Goal: Transaction & Acquisition: Purchase product/service

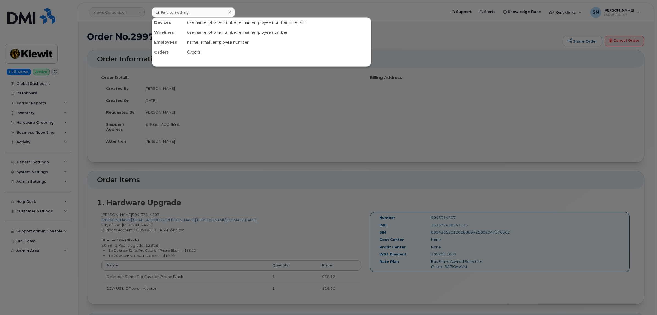
click at [186, 12] on input at bounding box center [193, 12] width 83 height 10
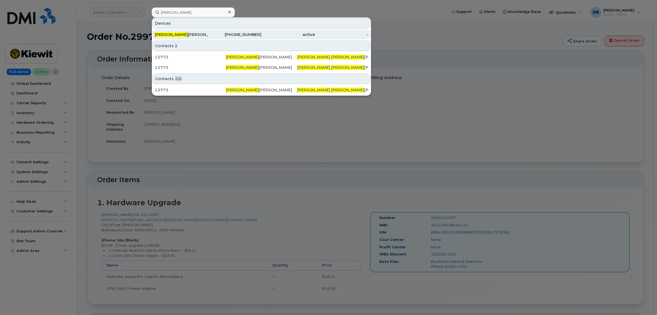
type input "john ries"
click at [209, 32] on div "402-321-6083" at bounding box center [235, 34] width 54 height 5
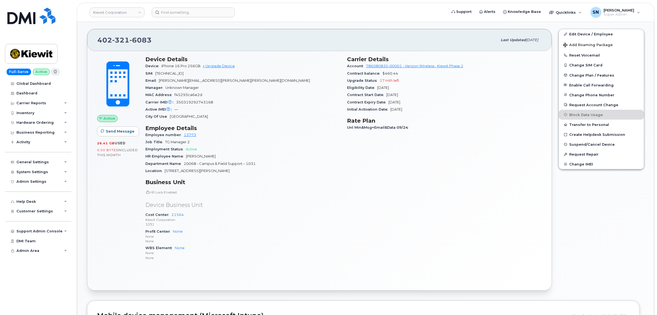
scroll to position [103, 0]
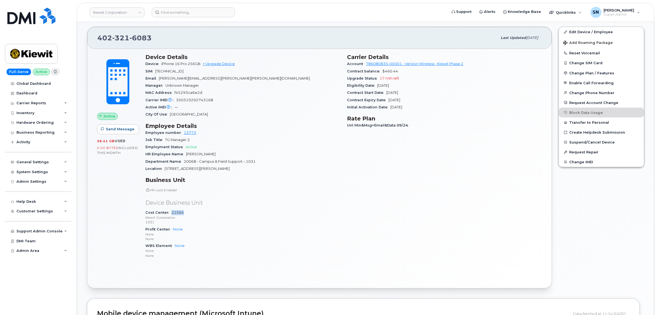
drag, startPoint x: 183, startPoint y: 214, endPoint x: 172, endPoint y: 214, distance: 11.5
click at [172, 214] on div "Cost Center 21564 Kiewit Corporation 1031" at bounding box center [242, 217] width 195 height 17
copy link "21564"
click at [247, 215] on div "Cost Center 21564 Kiewit Corporation 1031" at bounding box center [242, 217] width 195 height 17
click at [179, 10] on input at bounding box center [193, 12] width 83 height 10
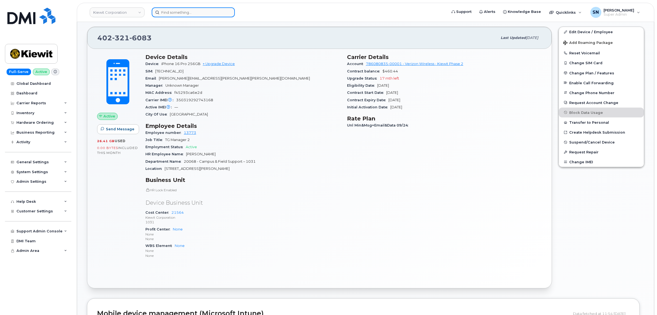
paste input "262-443-3014"
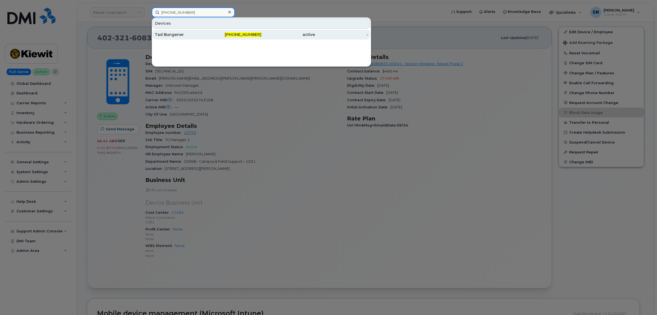
type input "262-443-3014"
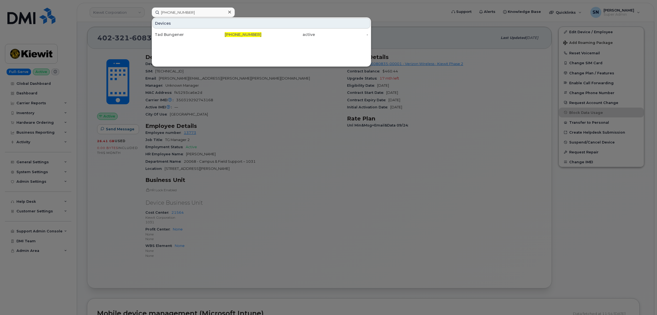
click at [269, 7] on div at bounding box center [328, 157] width 657 height 315
click at [223, 10] on input "262-443-3014" at bounding box center [193, 12] width 83 height 10
click at [228, 11] on icon at bounding box center [229, 12] width 3 height 4
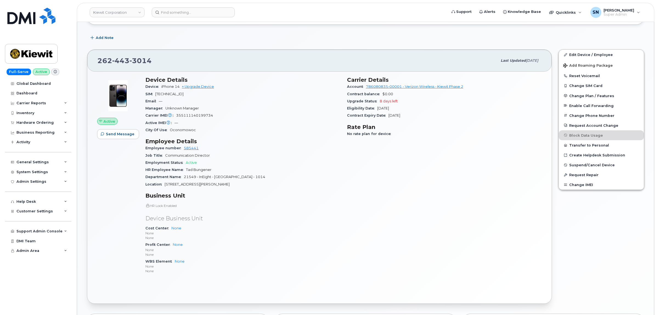
scroll to position [34, 0]
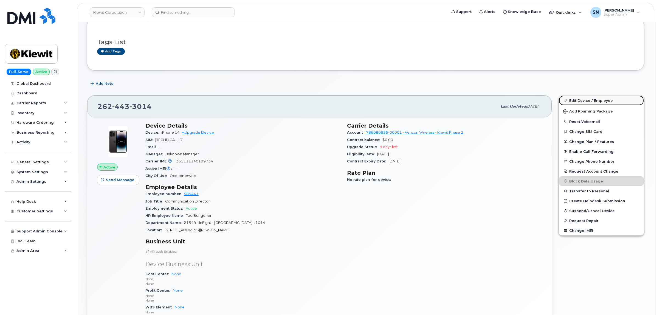
click at [586, 98] on link "Edit Device / Employee" at bounding box center [601, 101] width 85 height 10
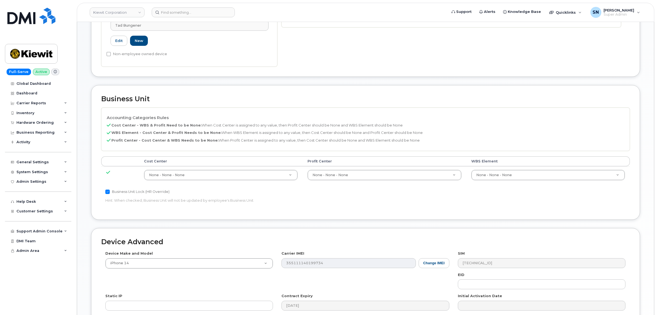
scroll to position [206, 0]
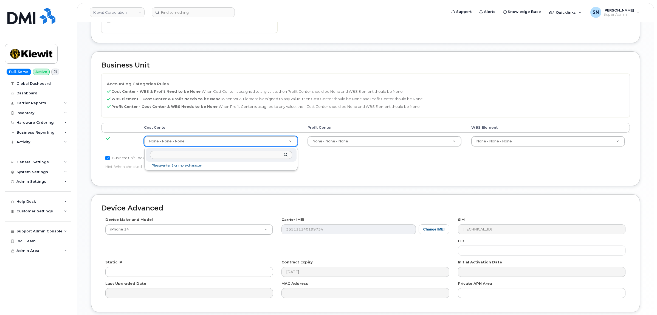
paste input "21564"
type input "21564"
type input "30347817"
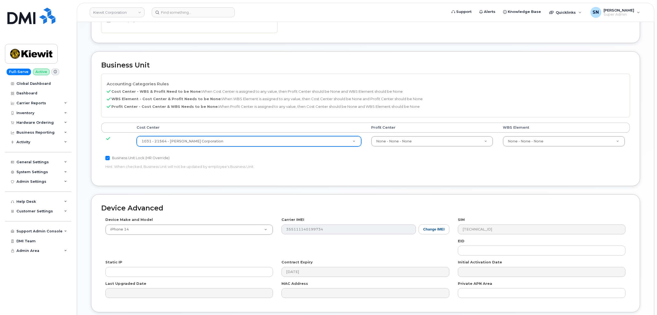
click at [357, 174] on div "Accounting Categories Rules Cost Center - WBS & Profit Need to be None: When Co…" at bounding box center [365, 125] width 529 height 102
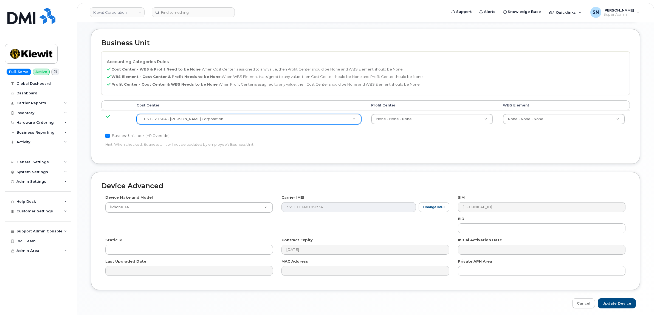
scroll to position [250, 0]
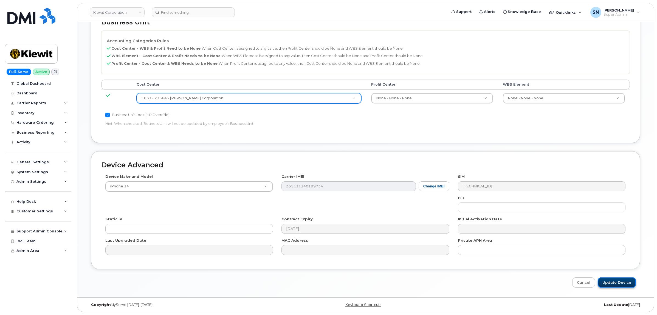
click at [616, 283] on input "Update Device" at bounding box center [617, 282] width 38 height 10
type input "Saving..."
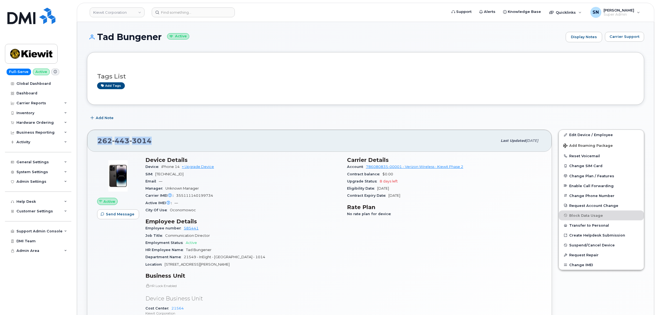
drag, startPoint x: 124, startPoint y: 146, endPoint x: 150, endPoint y: 145, distance: 26.1
click at [152, 146] on div "262 443 3014 Last updated Oct 06, 2025" at bounding box center [319, 141] width 465 height 22
copy span "[PHONE_NUMBER]"
click at [214, 15] on input at bounding box center [193, 12] width 83 height 10
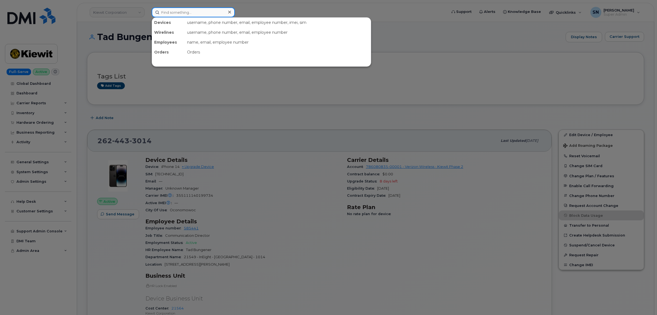
paste input "604-999-2203"
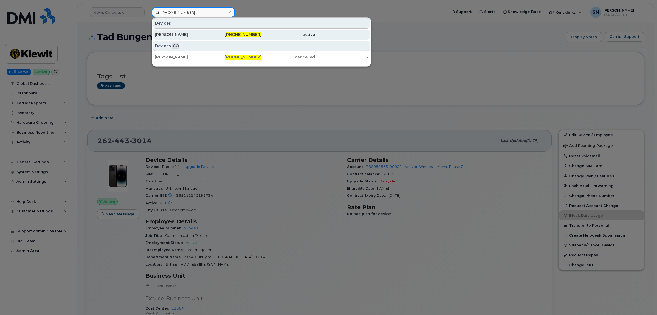
type input "604-999-2203"
click at [208, 31] on div "604-999-2203" at bounding box center [235, 35] width 54 height 10
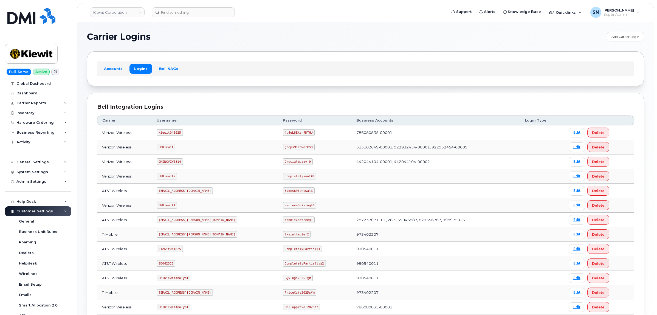
scroll to position [46, 0]
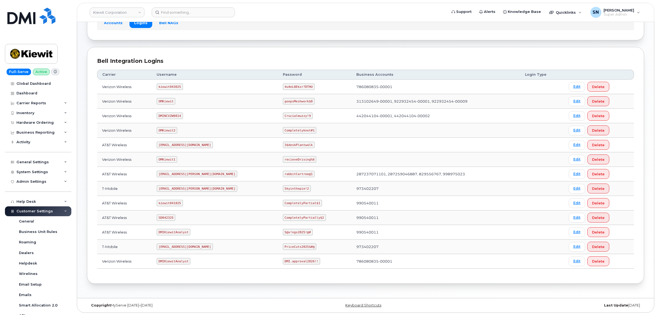
click at [262, 20] on header "[PERSON_NAME] Corporation Support Alerts Knowledge Base Quicklinks Suspend / Ca…" at bounding box center [366, 12] width 578 height 19
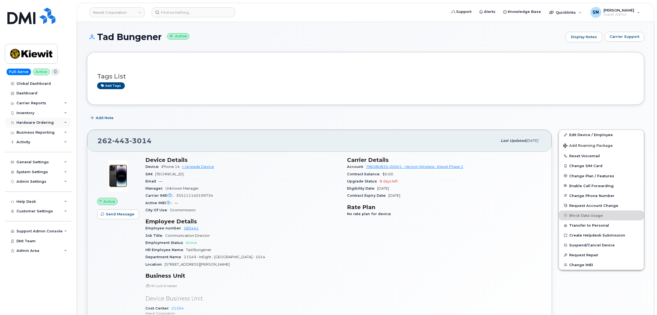
click at [32, 124] on div "Hardware Ordering" at bounding box center [34, 122] width 37 height 4
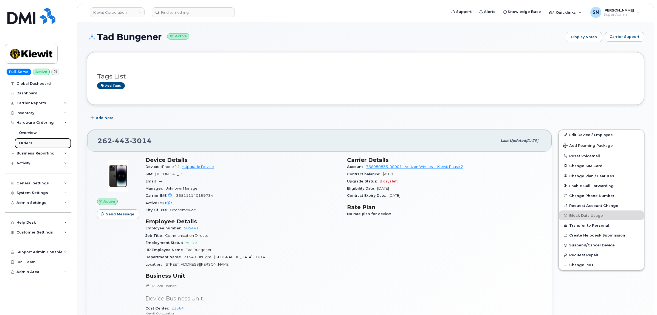
click at [29, 144] on div "Orders" at bounding box center [25, 143] width 13 height 5
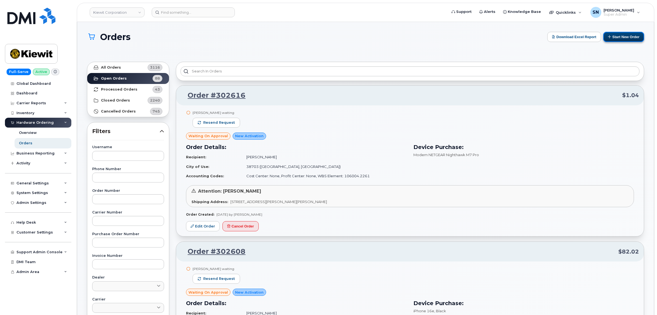
click at [627, 39] on button "Start New Order" at bounding box center [624, 37] width 41 height 10
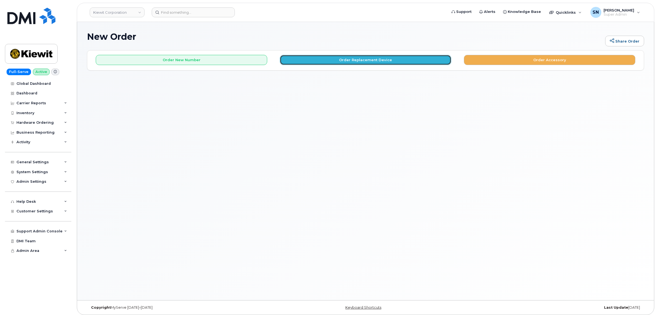
click at [320, 62] on button "Order Replacement Device" at bounding box center [366, 60] width 172 height 10
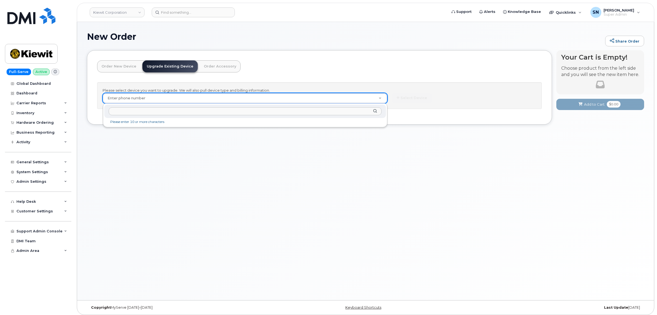
drag, startPoint x: 284, startPoint y: 97, endPoint x: 170, endPoint y: 96, distance: 113.4
paste input "2624433014"
type input "2624433014"
click at [139, 127] on div "Mobility Devices" at bounding box center [245, 125] width 275 height 7
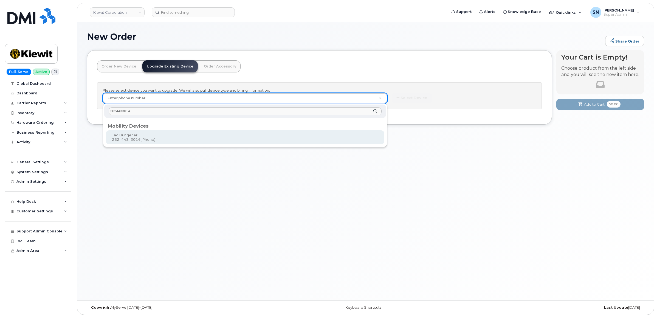
type input "1258006"
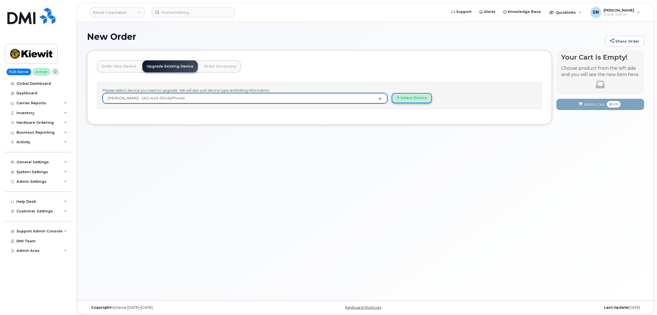
click at [415, 100] on button "Select Device" at bounding box center [412, 98] width 40 height 10
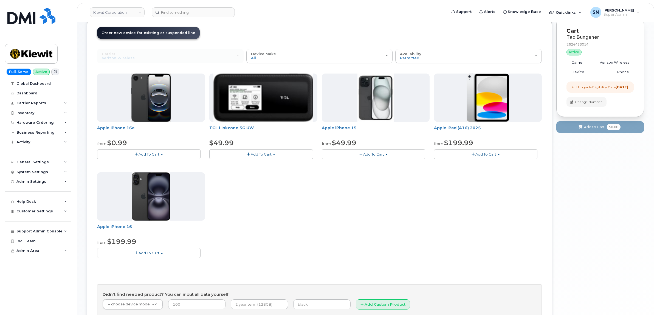
scroll to position [89, 0]
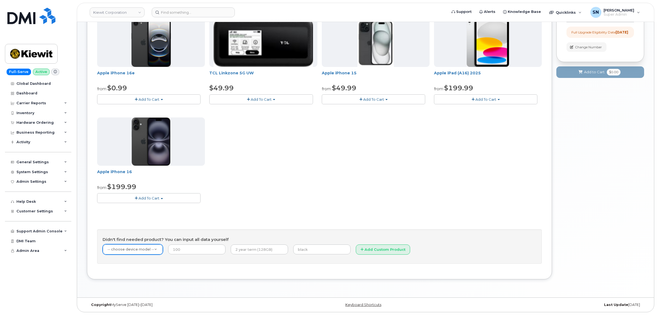
drag, startPoint x: 151, startPoint y: 255, endPoint x: 150, endPoint y: 249, distance: 5.7
click at [150, 253] on form "-- choose device model -- -- choose device model -- Aircard Huawei E303c Aircar…" at bounding box center [320, 251] width 434 height 14
type input "iPhone 17 pro"
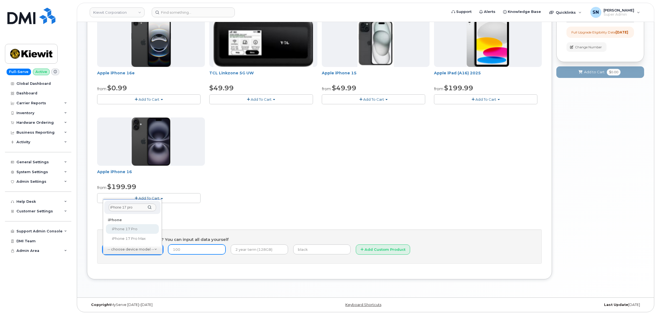
select select "3443"
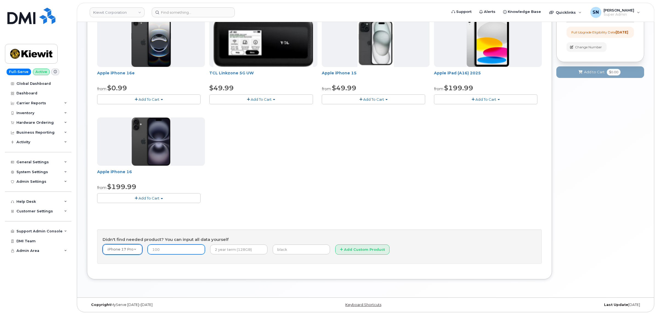
click at [184, 251] on input "number" at bounding box center [176, 250] width 57 height 10
click at [186, 251] on input "number" at bounding box center [176, 250] width 57 height 10
type input "649.99"
type input "2 Year Term (256GB)"
type input "O"
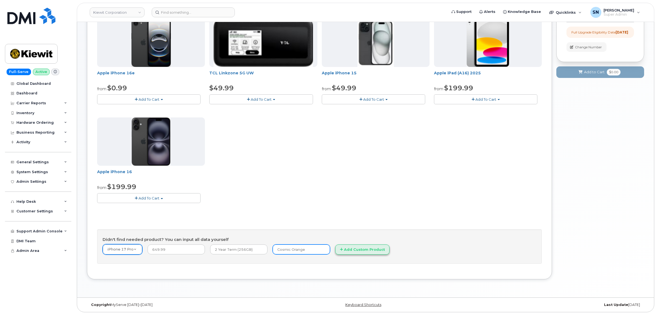
type input "Cosmic Orange"
click at [359, 250] on button "Add Custom Product" at bounding box center [362, 250] width 54 height 10
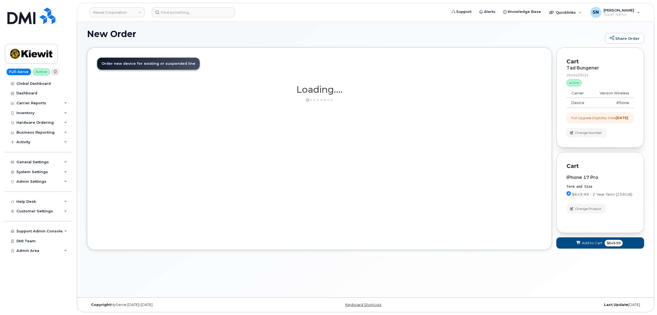
scroll to position [3, 0]
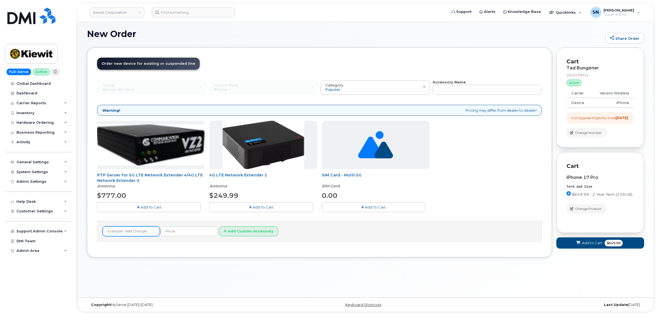
click at [138, 233] on input "text" at bounding box center [131, 231] width 57 height 10
paste input "OtterBox Symmetry Series Case with MagSafe for iPhone 17 Pro"
type input "OtterBox Symmetry Series Case with MagSafe for iPhone 17 Pro"
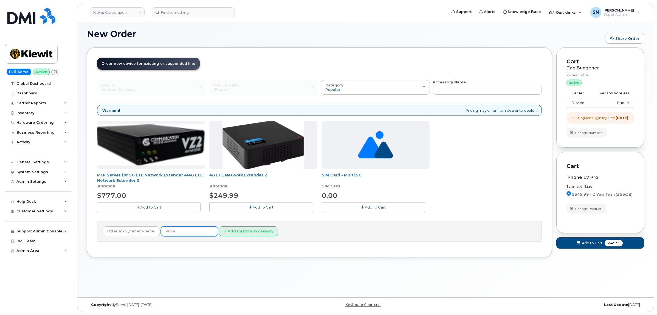
click at [169, 234] on input "text" at bounding box center [189, 231] width 57 height 10
type input "44.99"
click at [223, 232] on button "Add Custom Accessory" at bounding box center [248, 231] width 59 height 10
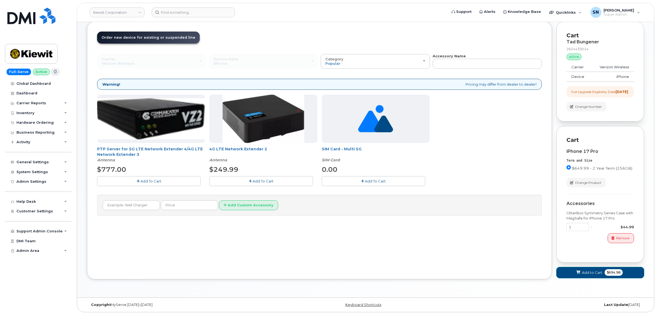
click at [591, 270] on span "Add to Cart" at bounding box center [592, 272] width 21 height 5
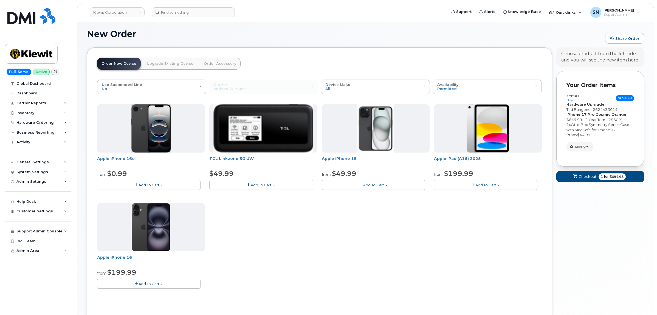
scroll to position [35, 0]
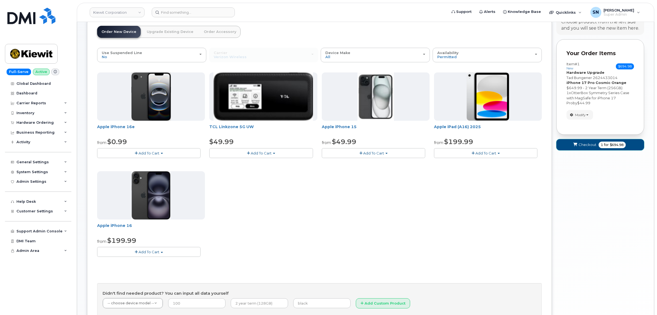
click at [584, 145] on span "Checkout" at bounding box center [588, 144] width 18 height 5
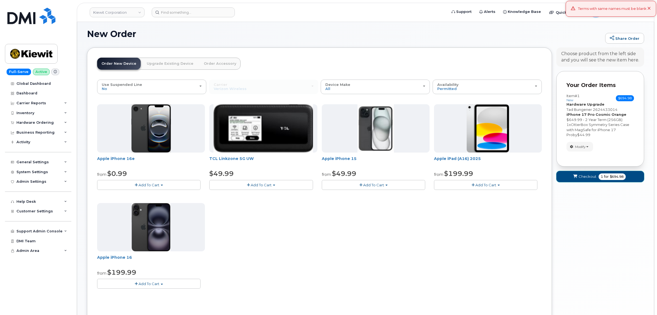
click at [587, 176] on span "Checkout" at bounding box center [588, 176] width 18 height 5
click at [584, 179] on span "Checkout" at bounding box center [588, 176] width 18 height 5
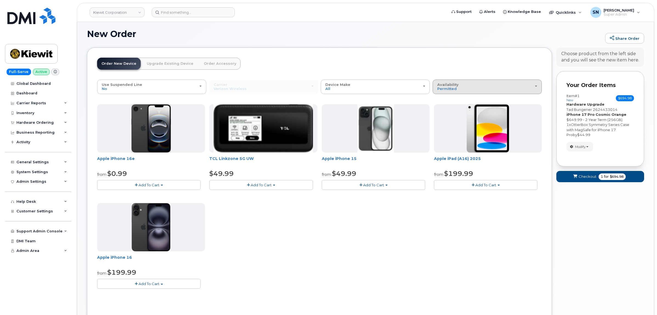
click at [452, 85] on span "Availability" at bounding box center [447, 84] width 21 height 4
click at [443, 110] on label "All" at bounding box center [440, 108] width 12 height 7
click at [0, 0] on input "All" at bounding box center [0, 0] width 0 height 0
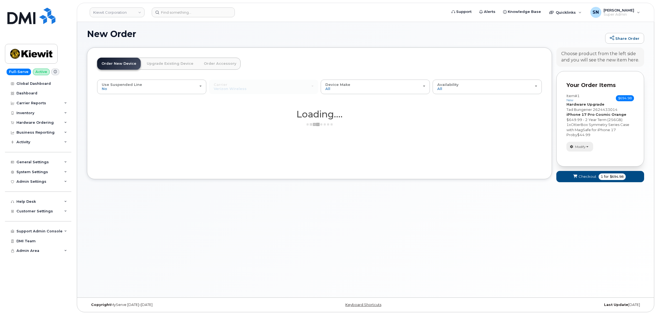
click at [591, 145] on button "Modify" at bounding box center [580, 147] width 27 height 10
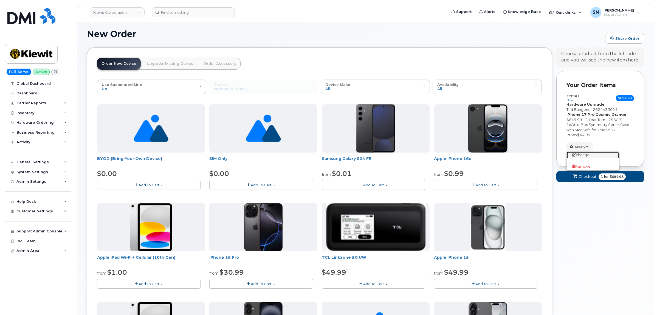
click at [581, 155] on link "change" at bounding box center [593, 155] width 52 height 7
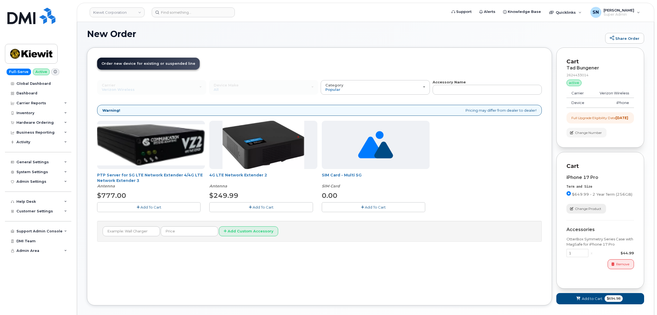
click at [587, 211] on span "Change Product" at bounding box center [588, 208] width 26 height 5
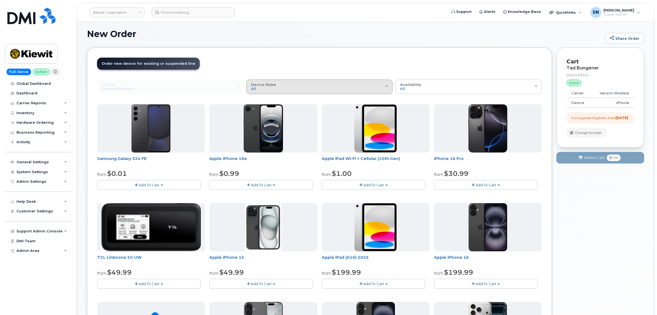
click at [309, 88] on div "Device Make All Android iPhone Modem Tablet" at bounding box center [319, 87] width 137 height 9
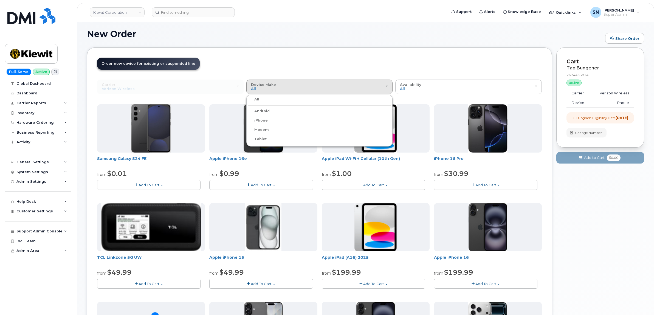
click at [255, 118] on label "iPhone" at bounding box center [258, 120] width 20 height 7
click at [0, 0] on input "iPhone" at bounding box center [0, 0] width 0 height 0
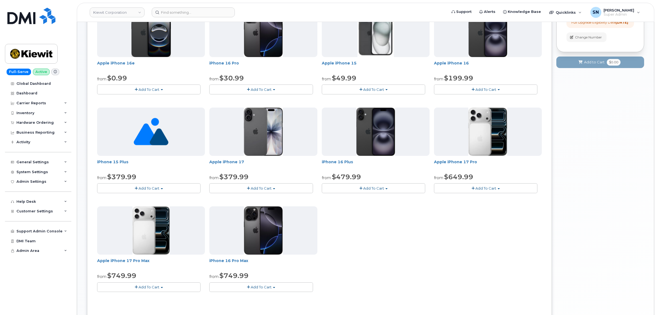
scroll to position [106, 0]
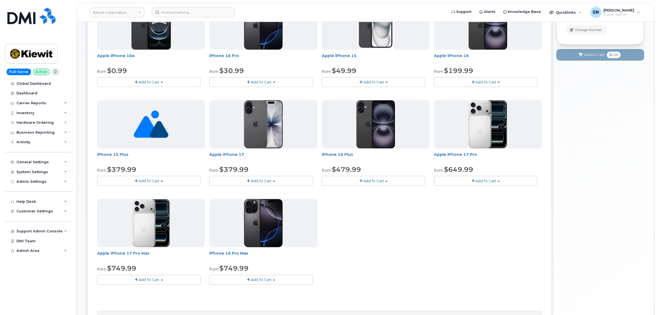
click at [473, 181] on span "button" at bounding box center [473, 181] width 3 height 4
click at [479, 188] on link "$649.99 - 2 Year Upgrade(256GB)" at bounding box center [472, 191] width 73 height 7
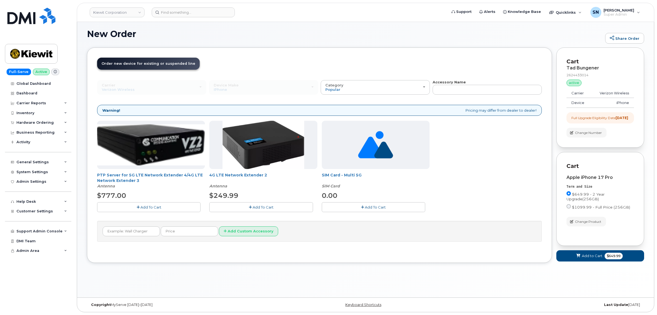
scroll to position [3, 0]
click at [131, 230] on input "text" at bounding box center [131, 231] width 57 height 10
paste input "OtterBox Symmetry Series Case with MagSafe for iPhone 17 Pro"
type input "OtterBox Symmetry Series Case with MagSafe for iPhone 17 Pro"
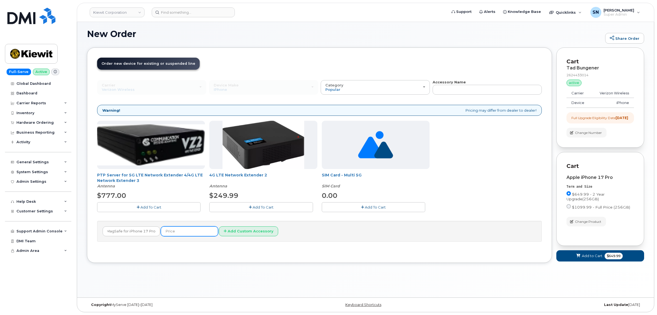
scroll to position [0, 0]
click at [172, 230] on input "text" at bounding box center [189, 231] width 57 height 10
type input "44.99"
click at [238, 232] on button "Add Custom Accessory" at bounding box center [248, 231] width 59 height 10
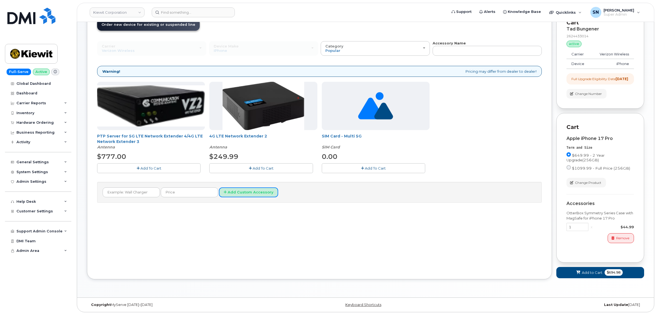
scroll to position [47, 0]
click at [585, 269] on button "Add to Cart $694.98" at bounding box center [601, 272] width 88 height 11
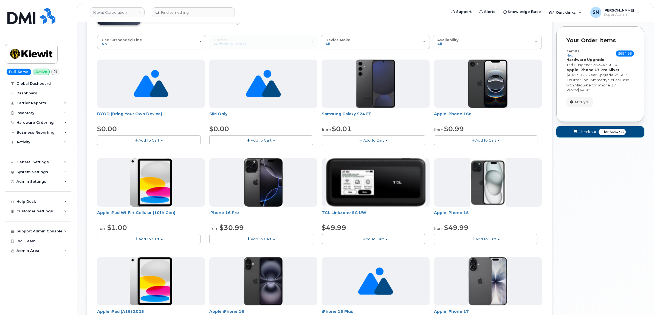
click at [578, 129] on button "Checkout 1 for $694.98" at bounding box center [601, 131] width 88 height 11
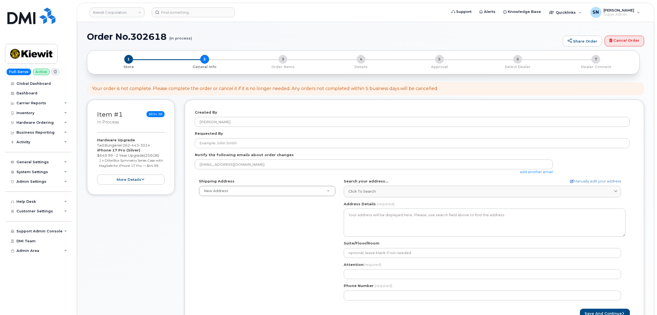
select select
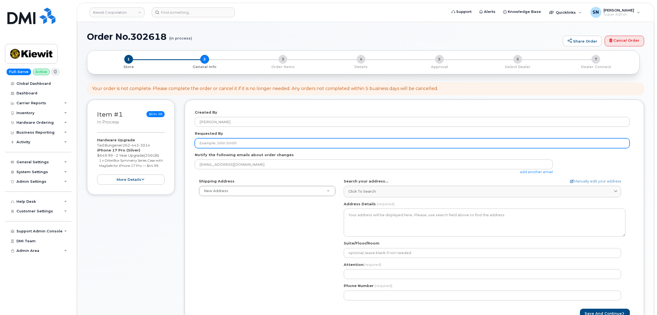
click at [249, 141] on input "Requested By" at bounding box center [412, 143] width 435 height 10
paste input "CS0807856"
type input "CS0807856"
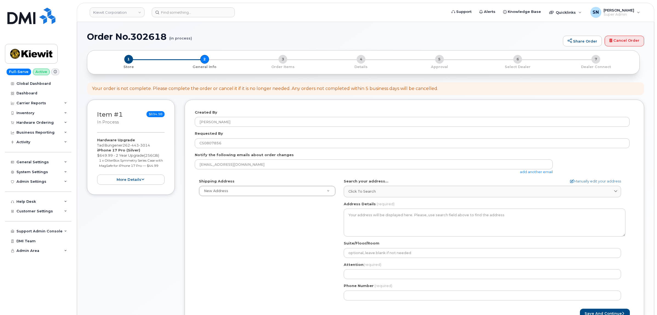
click at [219, 231] on div "Shipping Address New Address New Address AB Search your address... Manually edi…" at bounding box center [412, 242] width 435 height 126
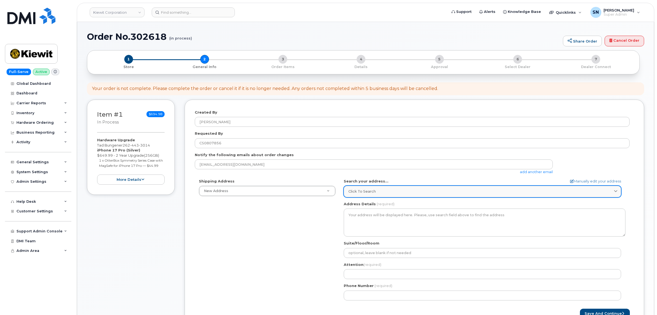
click at [360, 192] on span "Click to search" at bounding box center [362, 191] width 27 height 5
paste input "N62W28962 Red Tail Ln Hartland, WI 53029"
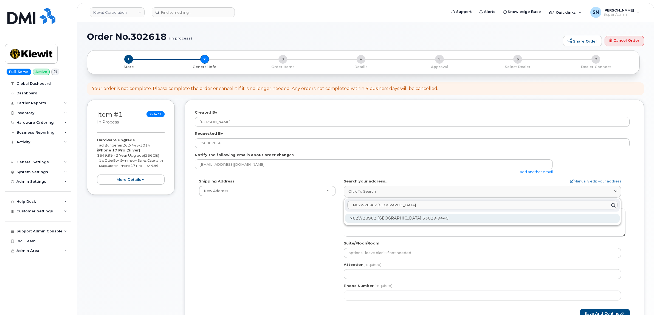
type input "N62W28962 Red Tail Ln Hartland, WI 53029"
click at [363, 218] on div "N62W28962 Red Tail Ln Hartland WI 53029-9440" at bounding box center [482, 218] width 275 height 9
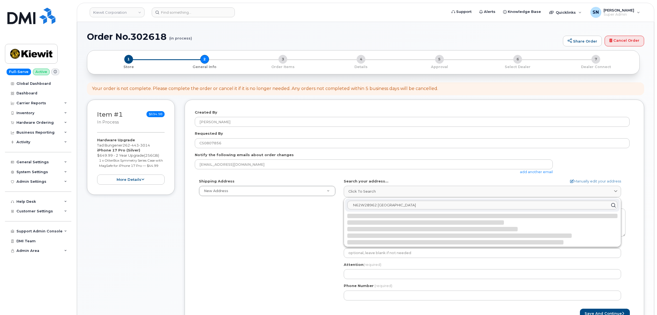
select select
type textarea "N62W28962 Red Tail Ln HARTLAND WI 53029-9440 UNITED STATES"
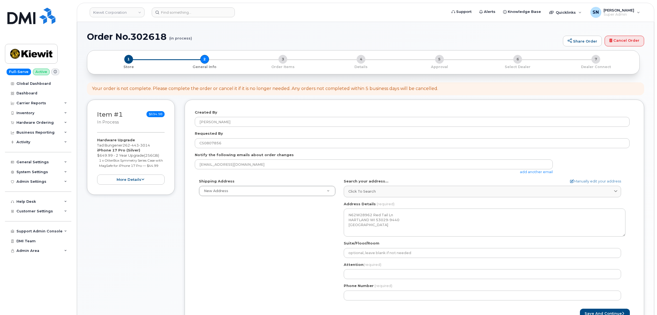
drag, startPoint x: 97, startPoint y: 143, endPoint x: 122, endPoint y: 145, distance: 25.6
click at [122, 145] on div "Item #1 in process $694.98 Hardware Upgrade Tad Bungener 262 443 3014 iPhone 17…" at bounding box center [131, 148] width 88 height 96
copy div "Tad Bungener"
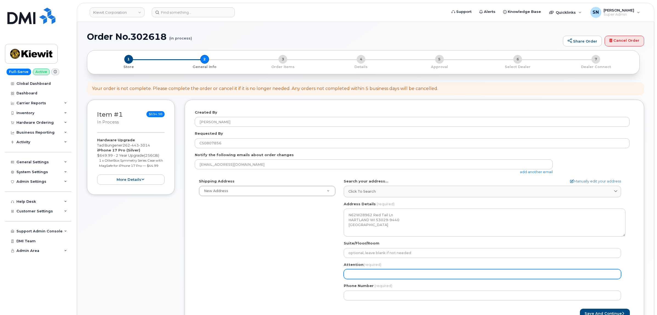
click at [407, 275] on input "Attention (required)" at bounding box center [482, 274] width 277 height 10
paste input "Tad Bungener"
select select
type input "Tad Bungener"
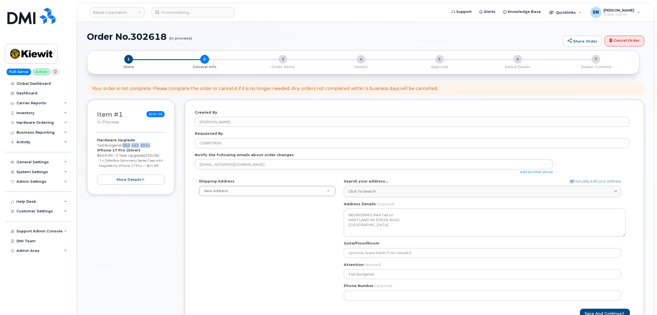
drag, startPoint x: 129, startPoint y: 145, endPoint x: 154, endPoint y: 146, distance: 25.0
click at [154, 146] on div "Hardware Upgrade Tad Bungener 262 443 3014 iPhone 17 Pro (Silver) $649.99 - 2 Y…" at bounding box center [131, 161] width 68 height 47
copy span "262 443 3014"
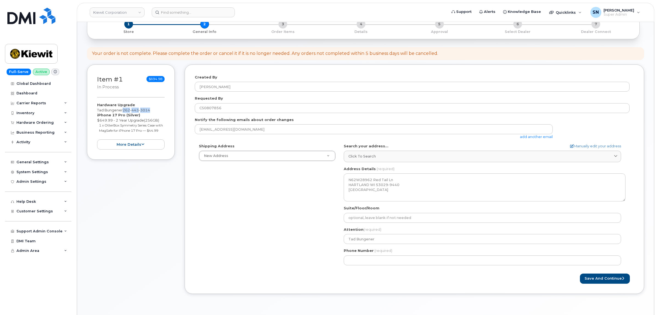
scroll to position [69, 0]
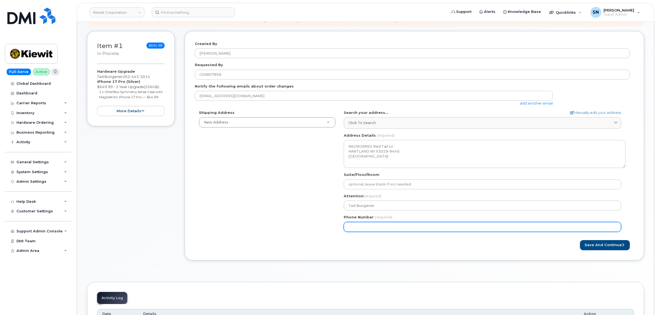
click at [379, 227] on input "Phone Number" at bounding box center [482, 227] width 277 height 10
paste input "2624433014"
select select
type input "2624433014"
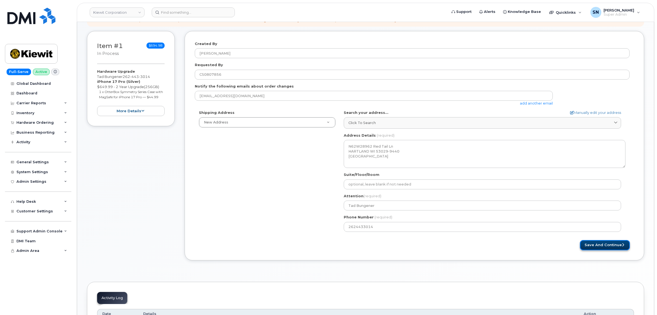
click at [611, 248] on button "Save and Continue" at bounding box center [605, 245] width 50 height 10
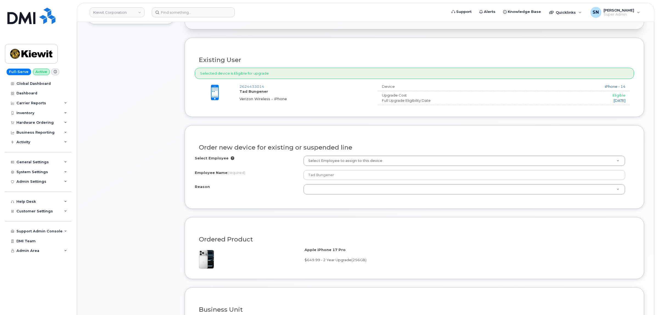
scroll to position [206, 0]
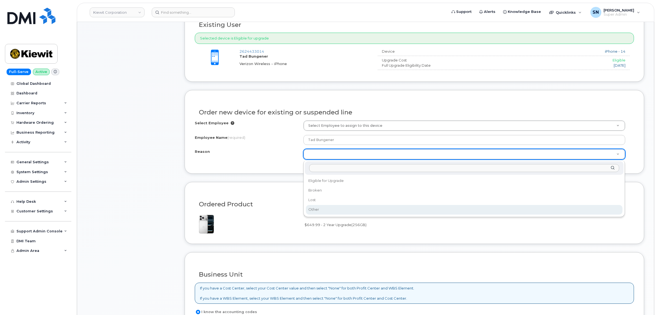
select select "other"
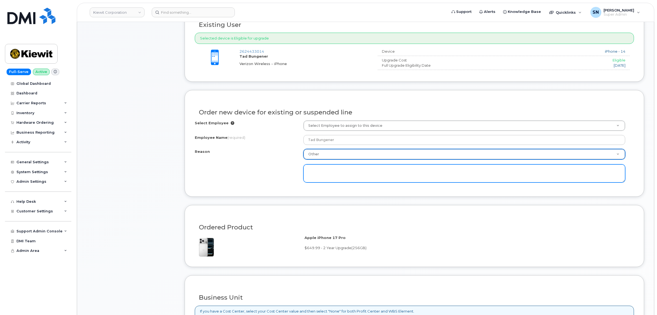
click at [326, 181] on textarea at bounding box center [465, 173] width 322 height 18
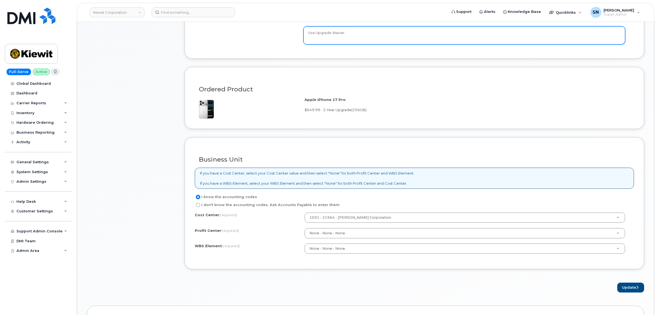
scroll to position [446, 0]
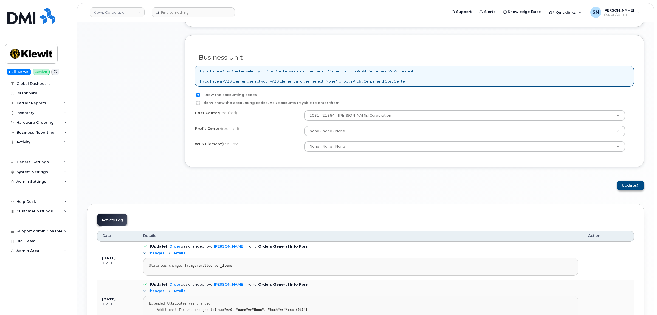
type textarea "Use Upgrade Waiver"
click at [633, 184] on button "Update" at bounding box center [631, 186] width 27 height 10
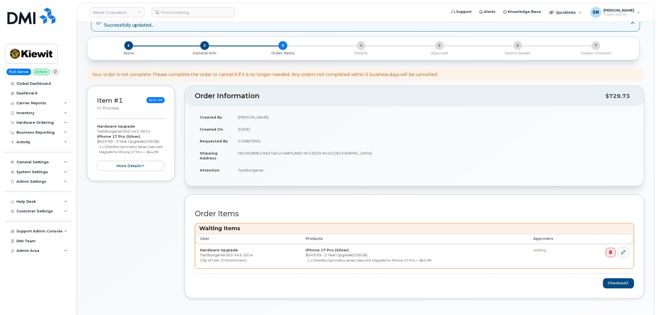
scroll to position [34, 0]
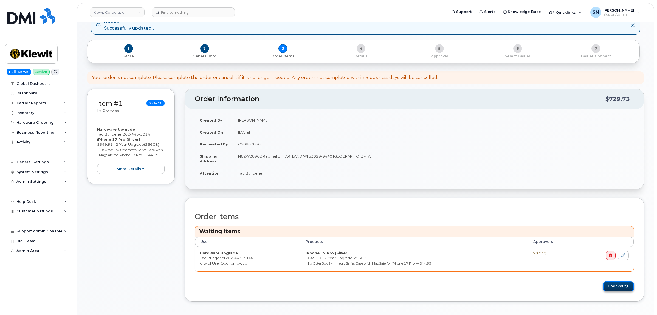
click at [613, 291] on button "Checkout" at bounding box center [618, 286] width 31 height 10
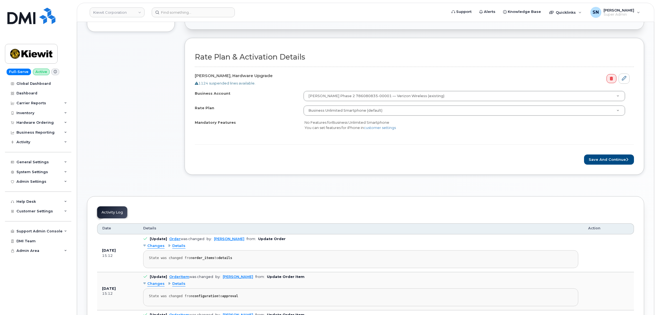
scroll to position [172, 0]
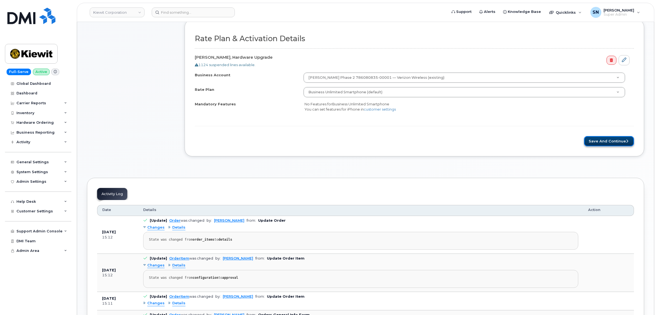
click at [590, 146] on button "Save and Continue" at bounding box center [609, 141] width 50 height 10
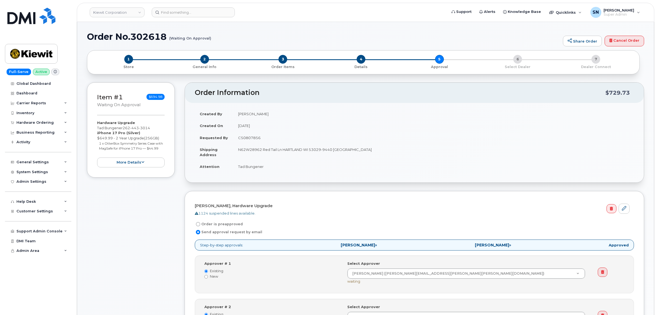
scroll to position [103, 0]
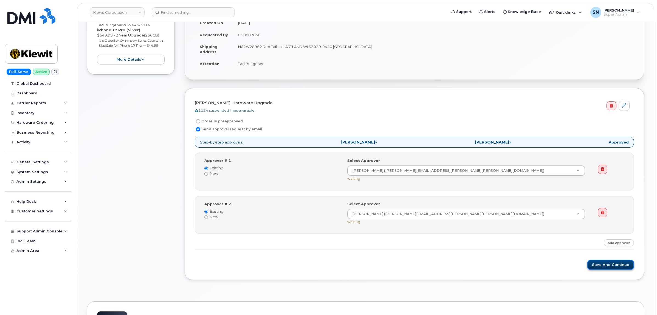
click at [618, 267] on button "Save and Continue" at bounding box center [611, 265] width 47 height 10
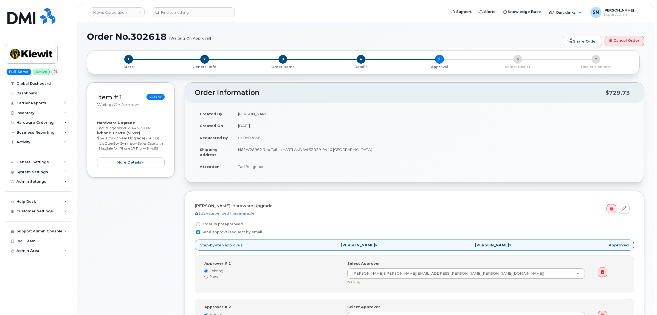
drag, startPoint x: 97, startPoint y: 128, endPoint x: 122, endPoint y: 130, distance: 25.6
click at [122, 130] on div "Hardware Upgrade [PERSON_NAME] [PHONE_NUMBER] iPhone 17 Pro (Silver) $649.99 - …" at bounding box center [131, 143] width 68 height 47
copy div "Tad Bungener"
click at [207, 64] on span "General Info" at bounding box center [205, 67] width 74 height 6
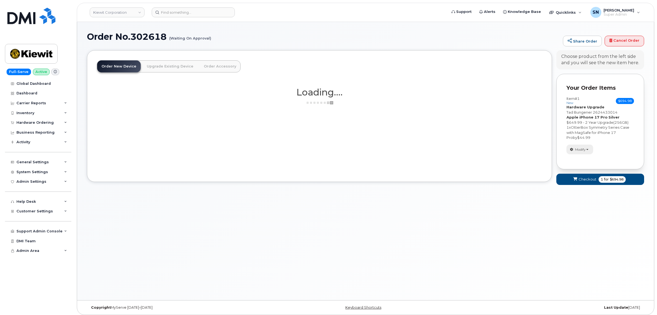
click at [588, 149] on span "button" at bounding box center [588, 149] width 2 height 1
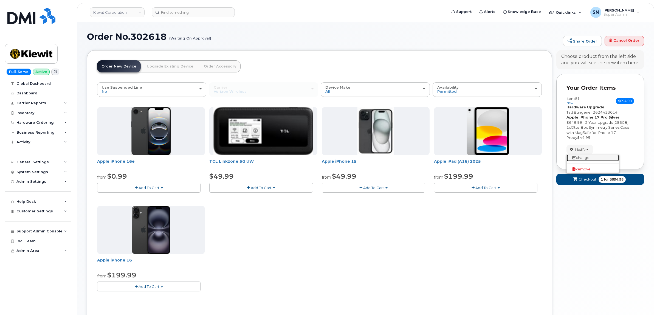
click at [587, 157] on link "change" at bounding box center [593, 158] width 52 height 7
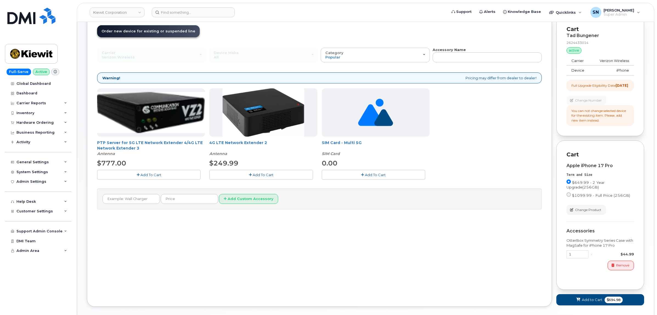
scroll to position [68, 0]
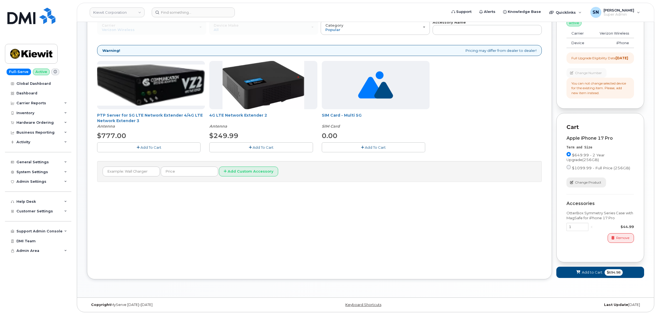
click at [596, 180] on span "Change Product" at bounding box center [588, 182] width 26 height 5
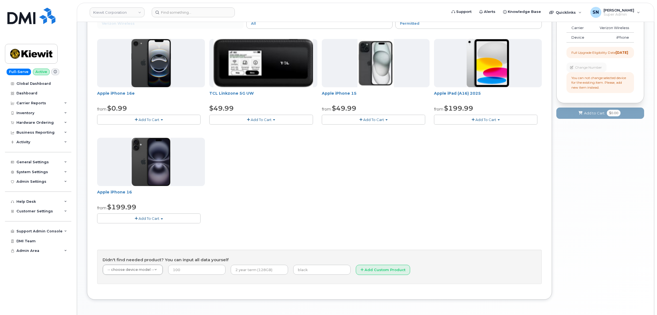
scroll to position [34, 0]
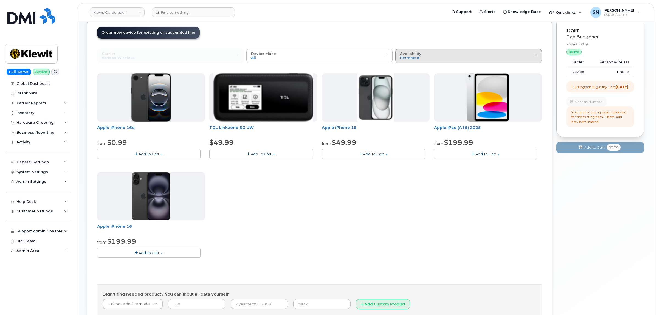
click at [399, 58] on button "Availability Permitted All" at bounding box center [468, 56] width 147 height 14
click at [405, 76] on label "All" at bounding box center [403, 77] width 12 height 7
click at [0, 0] on input "All" at bounding box center [0, 0] width 0 height 0
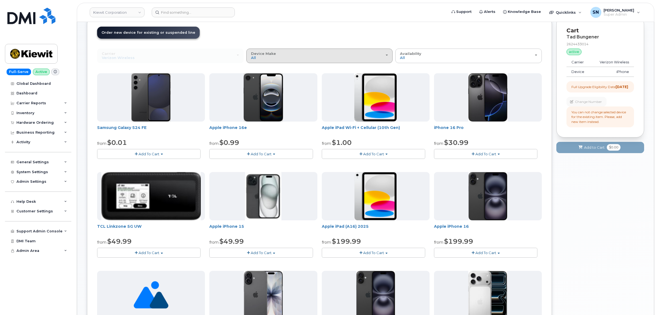
click at [307, 57] on div "Device Make All Android iPhone Modem Tablet" at bounding box center [319, 56] width 137 height 9
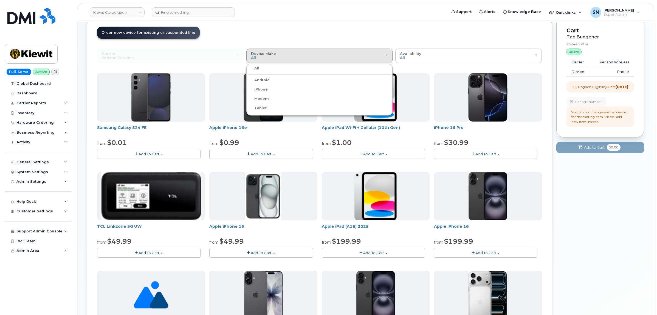
click at [264, 88] on label "iPhone" at bounding box center [258, 89] width 20 height 7
click at [0, 0] on input "iPhone" at bounding box center [0, 0] width 0 height 0
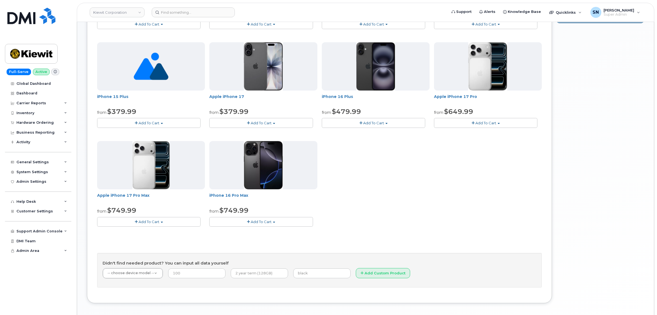
scroll to position [171, 0]
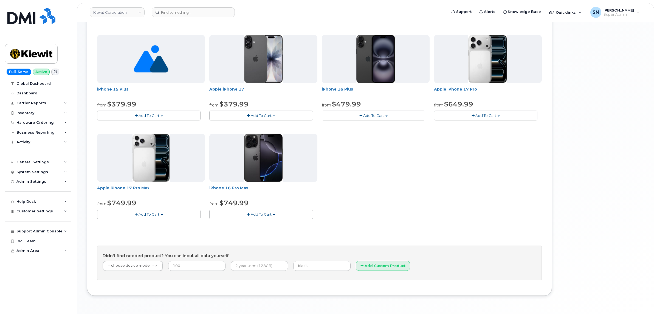
click at [467, 117] on button "Add To Cart" at bounding box center [485, 116] width 103 height 10
click at [468, 126] on link "$649.99 - 2 Year Upgrade(256GB)" at bounding box center [472, 125] width 73 height 7
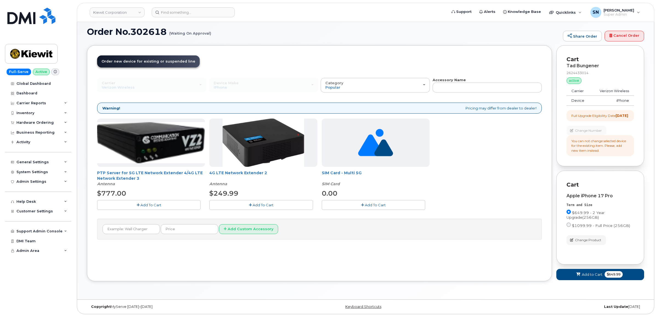
scroll to position [13, 0]
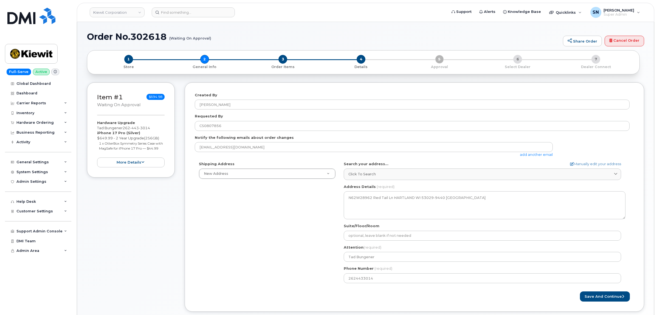
select select
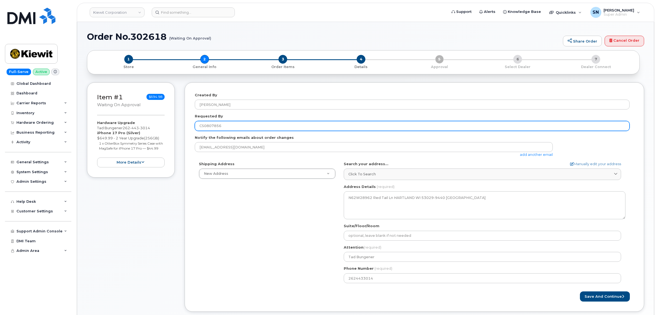
click at [238, 125] on input "CS0807856" at bounding box center [412, 126] width 435 height 10
type input "CS0807856 - Device requested in [GEOGRAPHIC_DATA]."
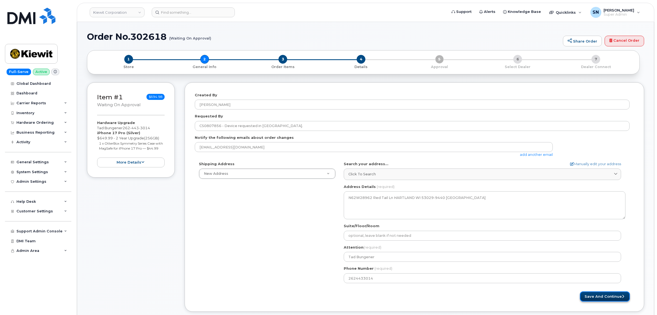
click at [605, 298] on button "Save and Continue" at bounding box center [605, 296] width 50 height 10
click at [272, 252] on div "Shipping Address New Address New Address N62W28962 [GEOGRAPHIC_DATA] WI [GEOGRA…" at bounding box center [412, 224] width 435 height 126
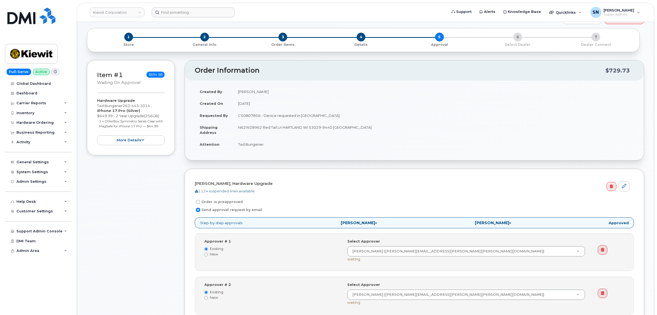
scroll to position [34, 0]
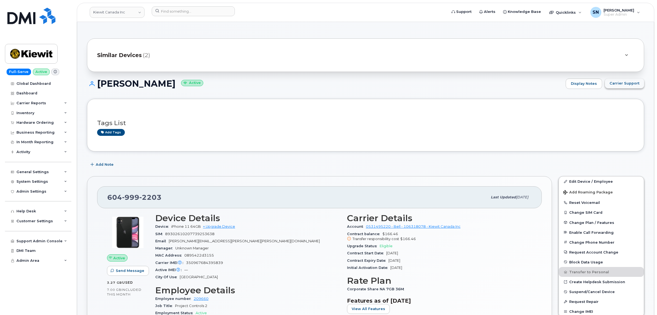
click at [625, 85] on span "Carrier Support" at bounding box center [625, 83] width 30 height 5
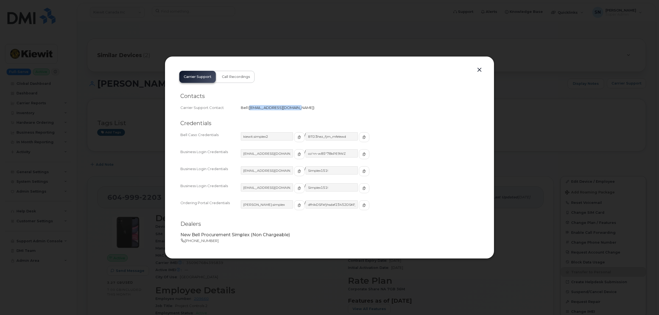
drag, startPoint x: 250, startPoint y: 108, endPoint x: 294, endPoint y: 111, distance: 44.6
click at [294, 111] on div "Contacts Carrier Support Contact Bell   wirelessbbmcare@bell.ca" at bounding box center [329, 101] width 298 height 27
copy span "wirelessbbmcare@bell.ca"
click at [479, 69] on button "button" at bounding box center [479, 70] width 8 height 8
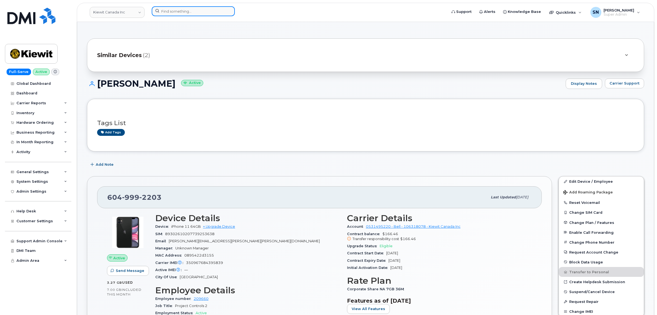
click at [179, 14] on input at bounding box center [193, 11] width 83 height 10
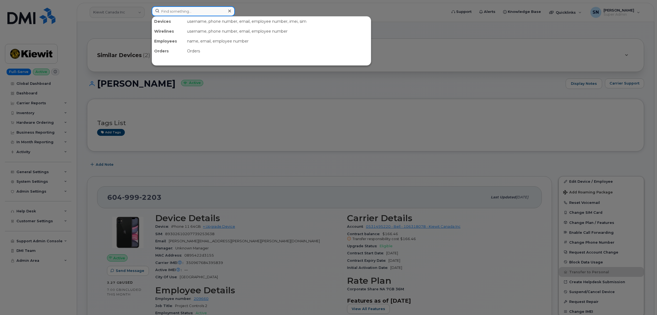
paste input "9073091508"
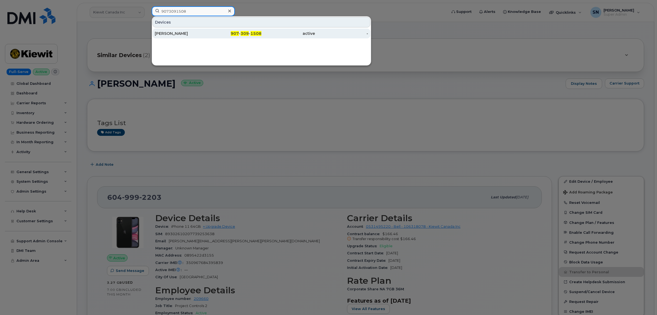
type input "9073091508"
click at [183, 31] on div "TYLER DOUGLAS" at bounding box center [182, 34] width 54 height 10
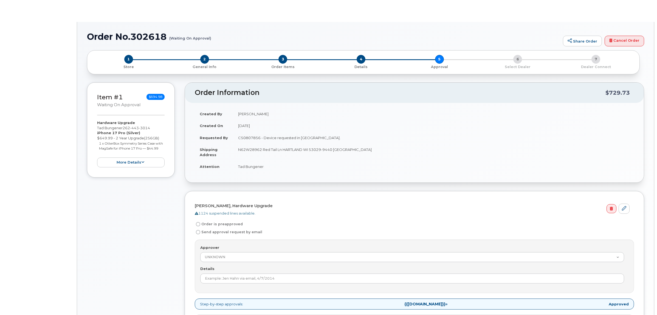
radio input "true"
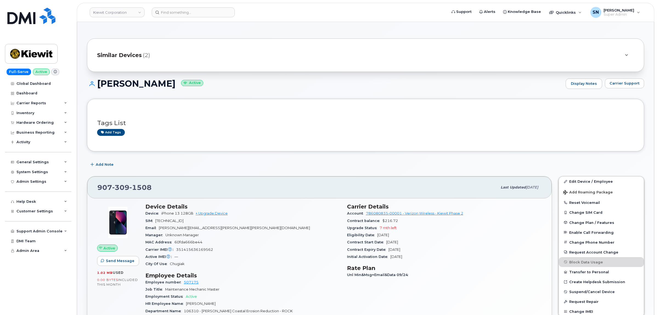
drag, startPoint x: 0, startPoint y: 0, endPoint x: 176, endPoint y: 29, distance: 178.6
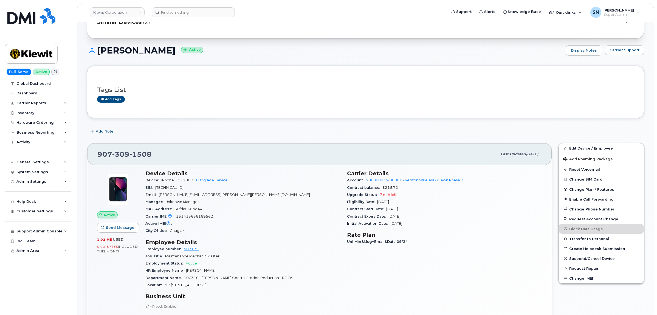
scroll to position [137, 0]
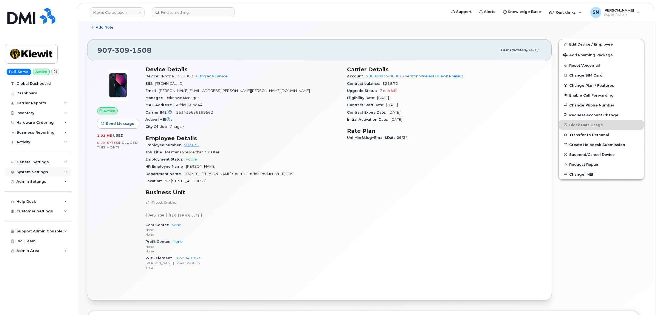
click at [28, 177] on div "System Settings" at bounding box center [38, 172] width 66 height 10
click at [43, 163] on div "General Settings" at bounding box center [32, 162] width 32 height 4
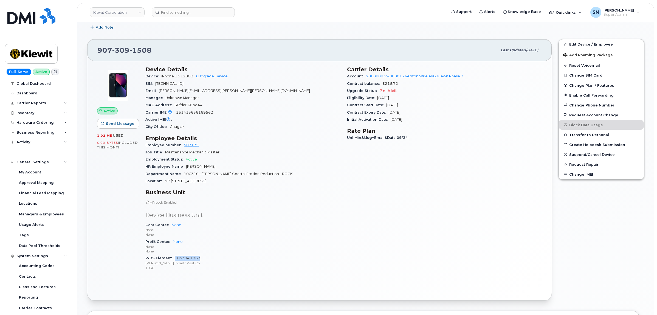
drag, startPoint x: 203, startPoint y: 260, endPoint x: 176, endPoint y: 260, distance: 27.7
click at [176, 260] on div "WBS Element 105304.1767 [PERSON_NAME] Infrastr West Co 1036" at bounding box center [242, 263] width 195 height 17
copy link "105304.1767"
click at [273, 51] on div "[PHONE_NUMBER]" at bounding box center [297, 50] width 400 height 12
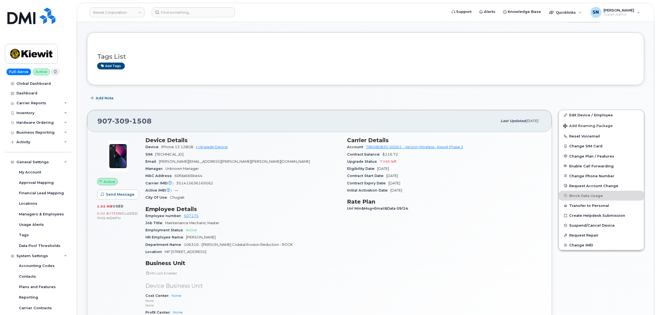
scroll to position [0, 0]
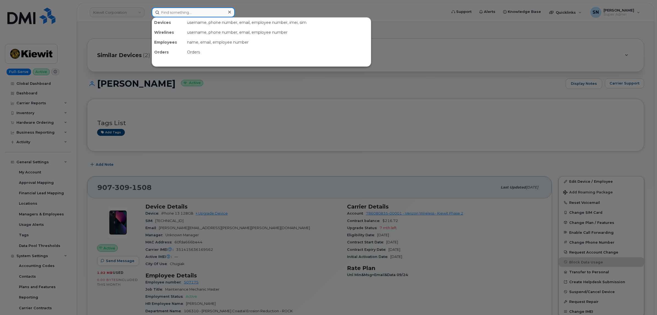
click at [164, 13] on input at bounding box center [193, 12] width 83 height 10
paste input "6134020464"
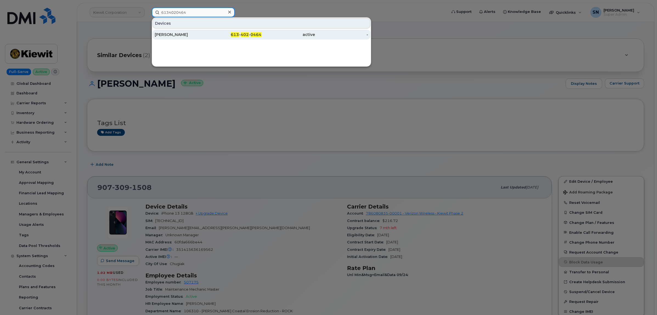
type input "6134020464"
click at [184, 34] on div "[PERSON_NAME]" at bounding box center [182, 34] width 54 height 5
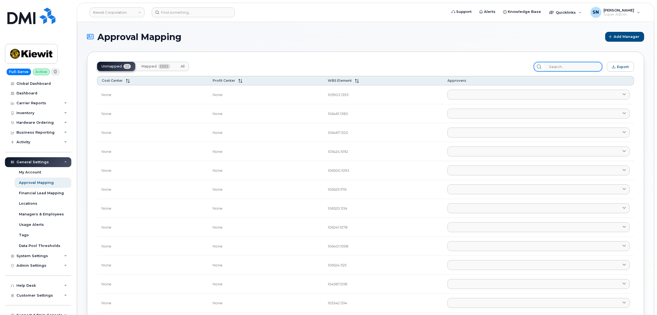
click at [574, 68] on input "search" at bounding box center [573, 67] width 58 height 10
paste input "105304.1767"
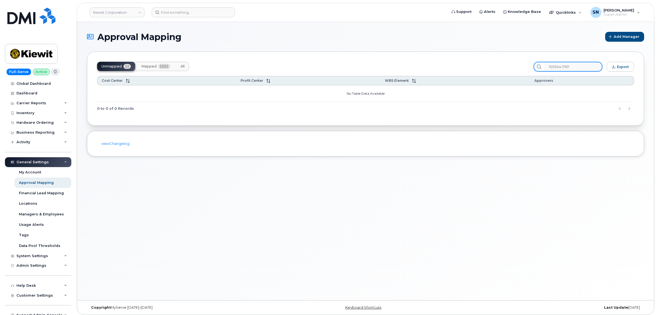
type input "105304.1767"
click at [150, 65] on span "Mapped" at bounding box center [148, 66] width 15 height 4
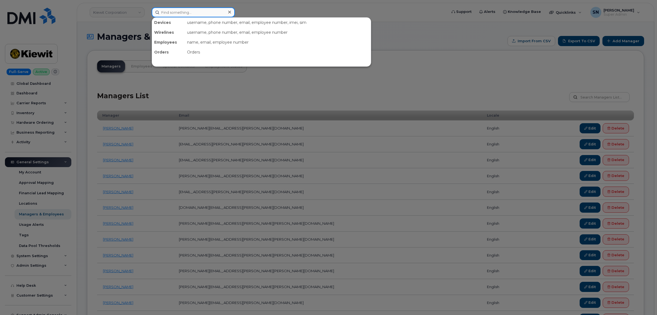
click at [200, 11] on input at bounding box center [193, 12] width 83 height 10
paste input "[PERSON_NAME]"
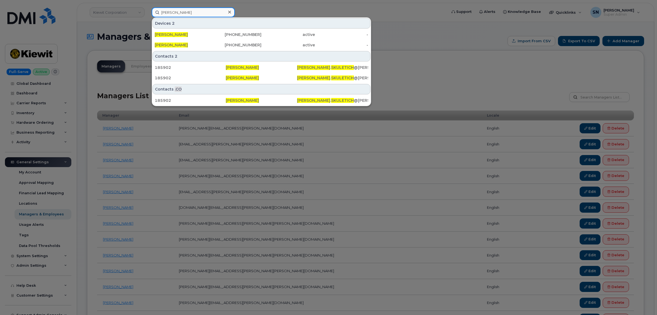
type input "Kirk Skuletich"
drag, startPoint x: 459, startPoint y: 45, endPoint x: 468, endPoint y: 55, distance: 14.2
click at [460, 45] on div at bounding box center [328, 157] width 657 height 315
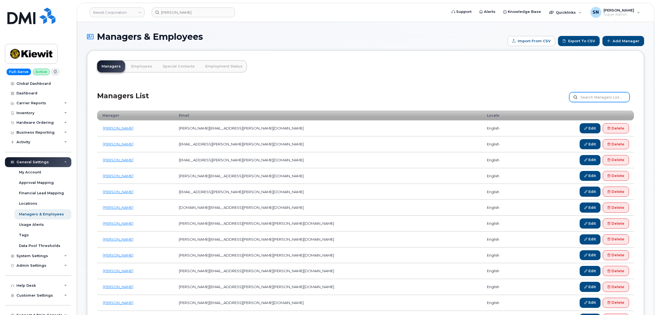
click at [616, 96] on input "text" at bounding box center [599, 97] width 60 height 10
paste input "Kirk Skuletich"
type input "Kirk Skuletich"
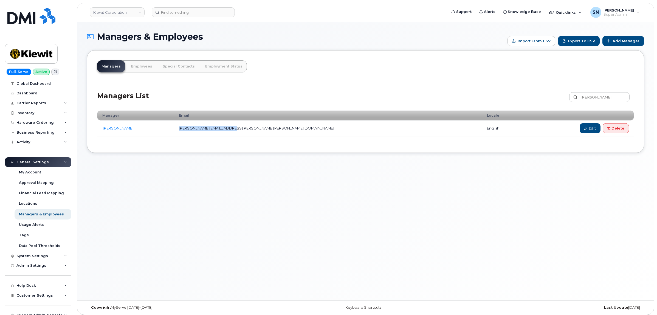
drag, startPoint x: 204, startPoint y: 129, endPoint x: 260, endPoint y: 133, distance: 56.7
click at [260, 133] on td "[PERSON_NAME][EMAIL_ADDRESS][PERSON_NAME][PERSON_NAME][DOMAIN_NAME]" at bounding box center [328, 128] width 308 height 16
copy td "[PERSON_NAME][EMAIL_ADDRESS][PERSON_NAME][PERSON_NAME][DOMAIN_NAME]"
click at [361, 32] on h1 "Managers & Employees" at bounding box center [296, 37] width 418 height 10
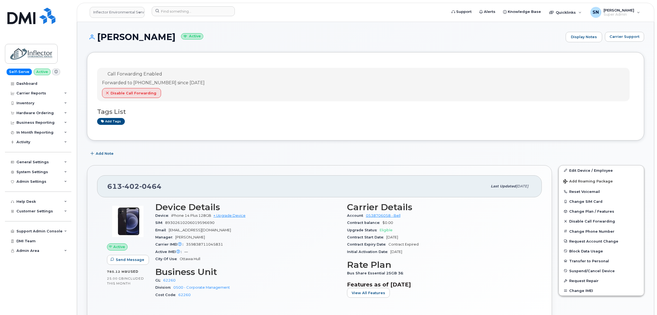
click at [175, 158] on div "Add Note" at bounding box center [365, 154] width 557 height 10
click at [167, 162] on div "[PHONE_NUMBER] Last updated [DATE] Active Send Message 785.12 MB  used 25.00 GB…" at bounding box center [320, 251] width 472 height 179
click at [309, 43] on div "[PERSON_NAME] Active Display Notes Carrier Support" at bounding box center [365, 42] width 557 height 20
click at [31, 114] on div "Hardware Ordering" at bounding box center [34, 113] width 37 height 4
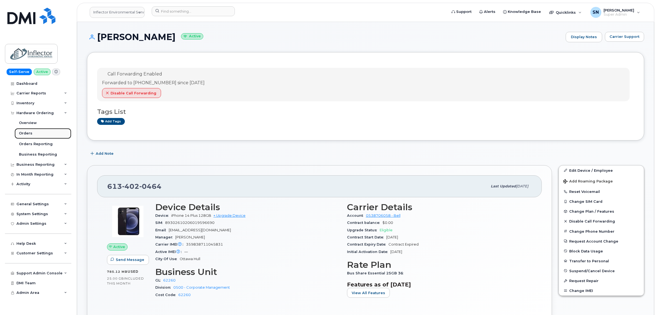
click at [31, 136] on div "Orders" at bounding box center [25, 133] width 13 height 5
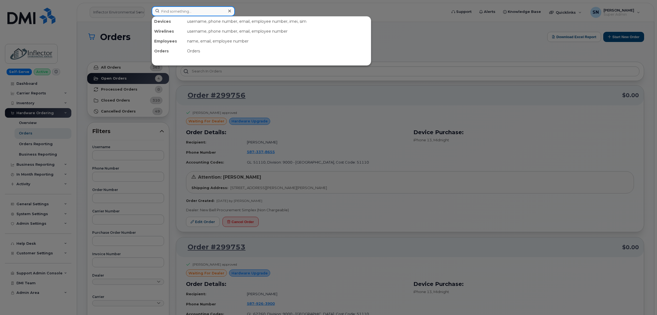
click at [190, 14] on input at bounding box center [193, 11] width 83 height 10
paste input "7806255682"
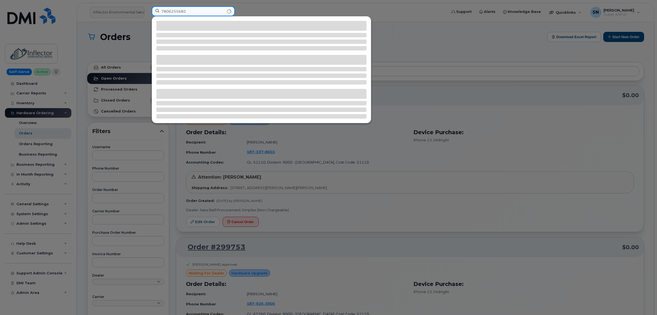
type input "7806255682"
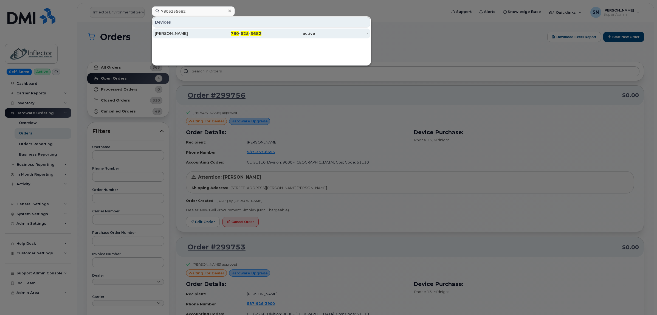
click at [215, 35] on div "780 - 625 - 5682" at bounding box center [235, 33] width 54 height 5
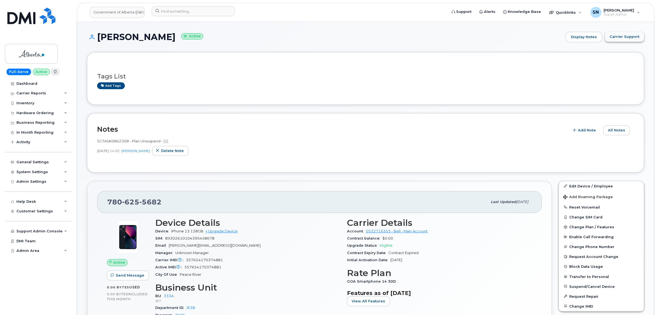
click at [626, 38] on span "Carrier Support" at bounding box center [625, 36] width 30 height 5
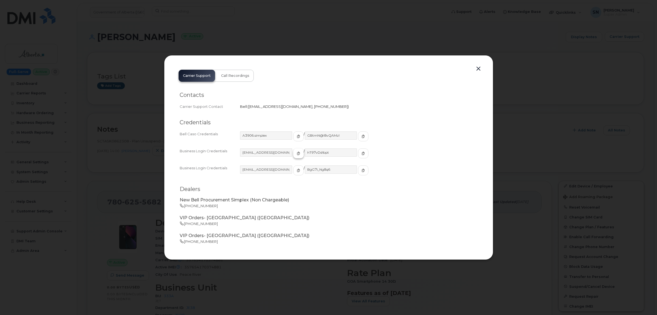
click at [297, 153] on icon "button" at bounding box center [298, 153] width 3 height 3
click at [362, 154] on icon "button" at bounding box center [363, 153] width 3 height 3
click at [480, 67] on button "button" at bounding box center [479, 69] width 8 height 8
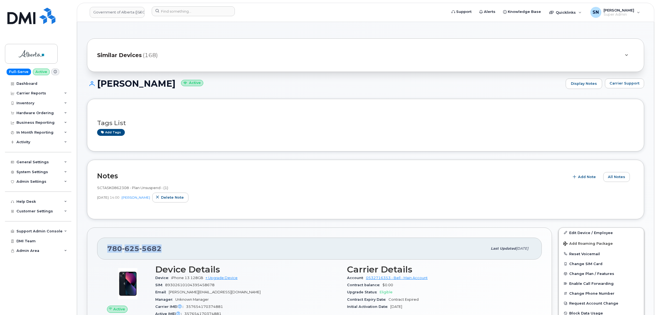
drag, startPoint x: 109, startPoint y: 251, endPoint x: 162, endPoint y: 251, distance: 53.8
click at [162, 251] on div "780 625 5682" at bounding box center [297, 249] width 380 height 12
copy span "780 625 5682"
click at [126, 9] on link "Government of Alberta (GOA)" at bounding box center [117, 12] width 55 height 11
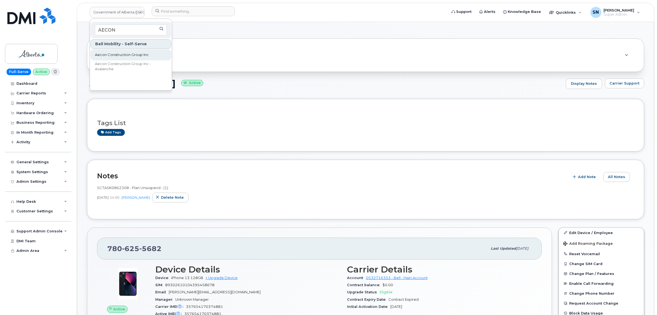
type input "AECON"
click at [134, 58] on link "Aecon Construction Group Inc" at bounding box center [131, 54] width 81 height 11
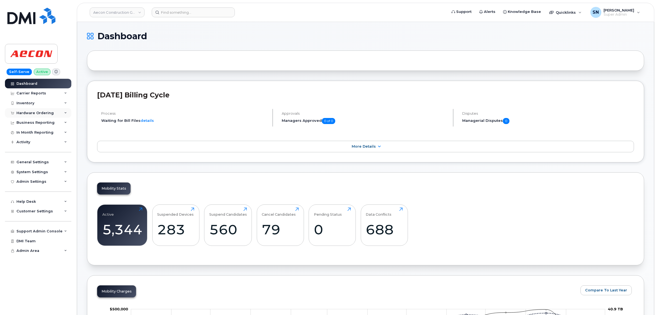
click at [32, 112] on div "Hardware Ordering" at bounding box center [34, 113] width 37 height 4
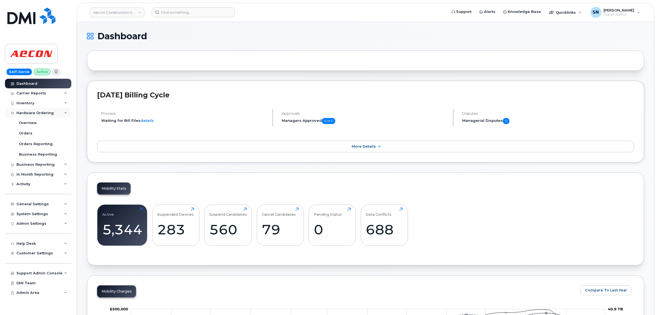
click at [32, 116] on div "Hardware Ordering" at bounding box center [38, 113] width 66 height 10
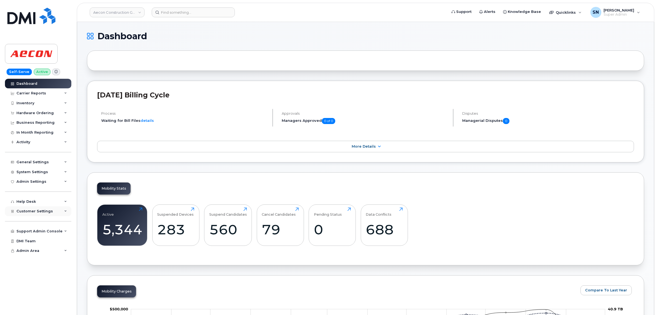
click at [43, 211] on span "Customer Settings" at bounding box center [34, 211] width 37 height 4
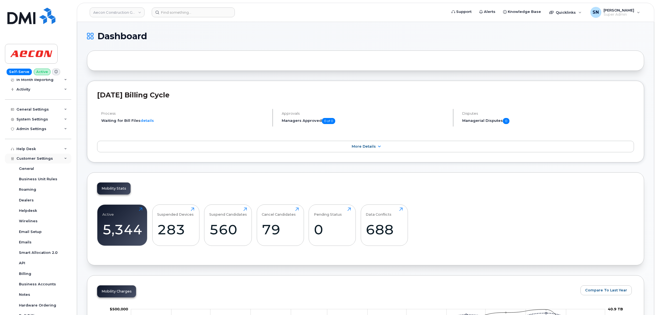
scroll to position [111, 0]
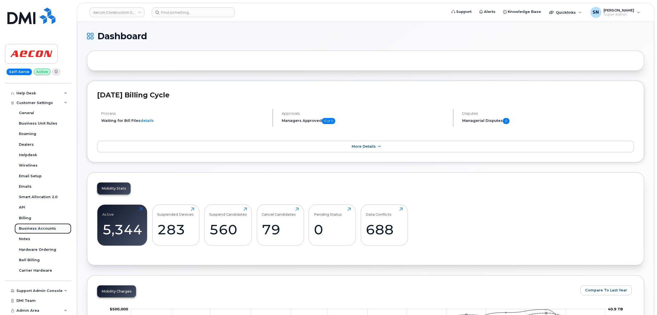
click at [46, 231] on link "Business Accounts" at bounding box center [43, 228] width 57 height 10
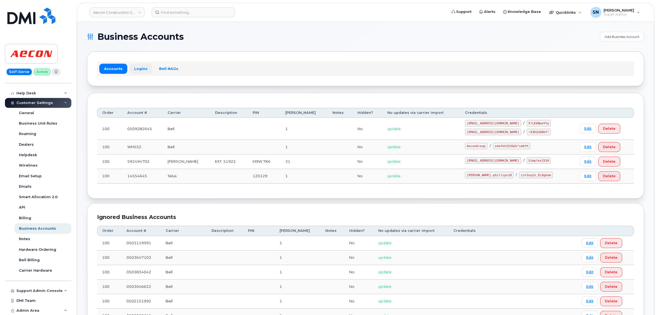
click at [138, 64] on link "Logins" at bounding box center [141, 69] width 23 height 10
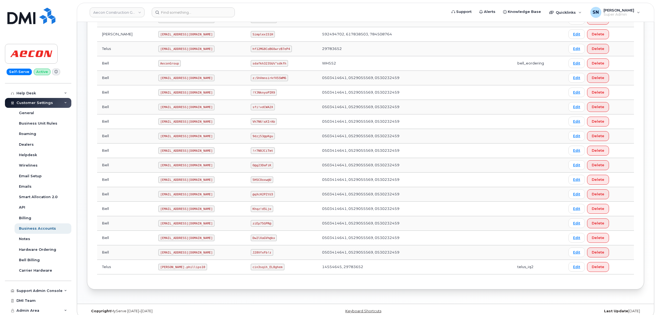
scroll to position [195, 0]
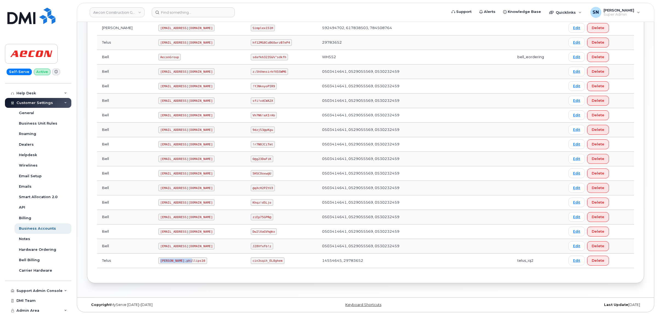
drag, startPoint x: 134, startPoint y: 260, endPoint x: 165, endPoint y: 263, distance: 30.6
click at [165, 263] on code "Taylor.phillips10" at bounding box center [182, 260] width 49 height 7
copy code "Taylor.phillips10"
drag, startPoint x: 242, startPoint y: 262, endPoint x: 270, endPoint y: 265, distance: 28.3
click at [270, 265] on td "cin3sqih_EL8ghem" at bounding box center [281, 261] width 71 height 15
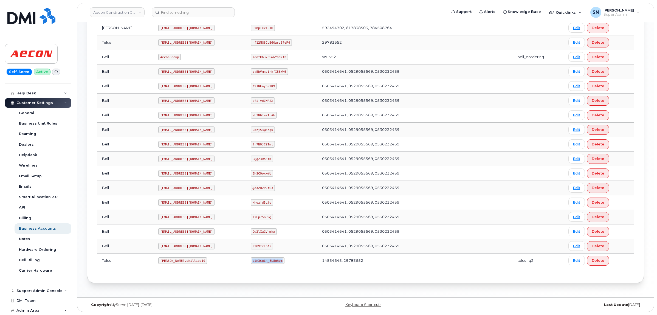
copy code "cin3sqih_EL8ghem"
click at [172, 12] on input at bounding box center [193, 12] width 83 height 10
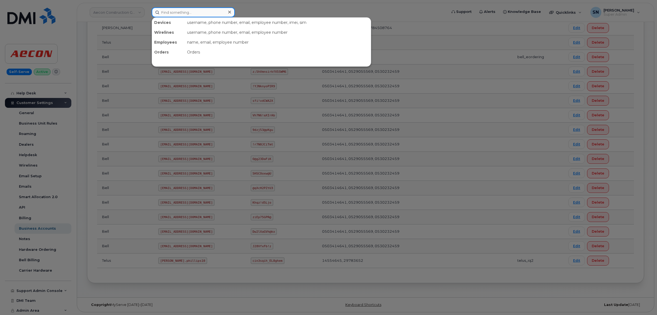
paste input "6134020464"
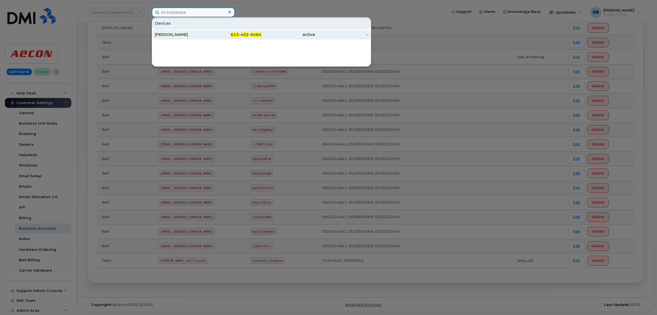
type input "6134020464"
click at [198, 33] on div "Kristie Lynn Eberhardt" at bounding box center [182, 34] width 54 height 5
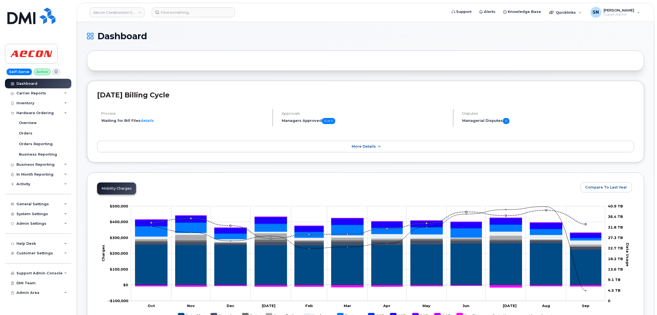
click at [28, 132] on div "Orders" at bounding box center [25, 133] width 13 height 5
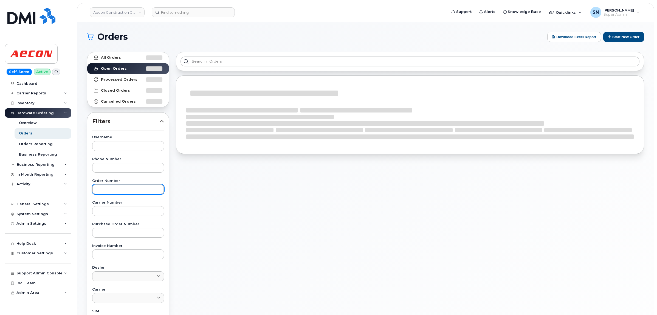
click at [120, 187] on input "text" at bounding box center [128, 189] width 72 height 10
paste input "302617"
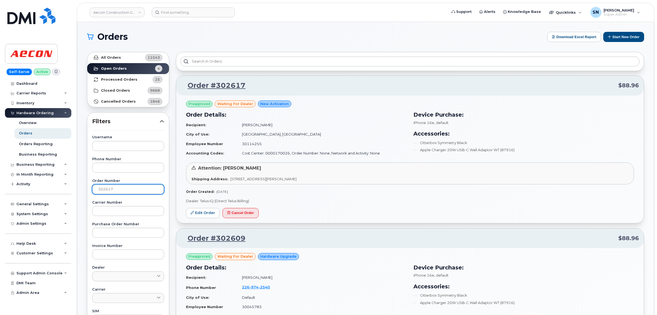
type input "302617"
click at [118, 54] on link "All Orders 11543" at bounding box center [128, 57] width 82 height 11
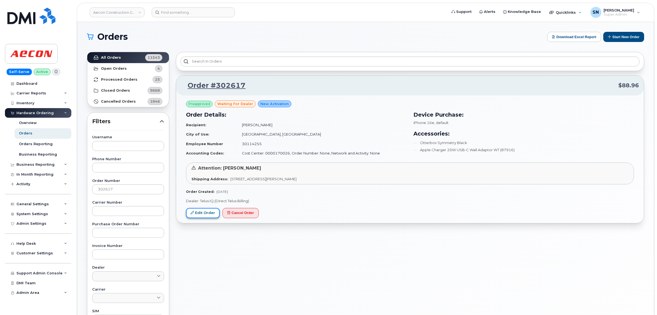
click at [198, 211] on link "Edit Order" at bounding box center [203, 213] width 34 height 10
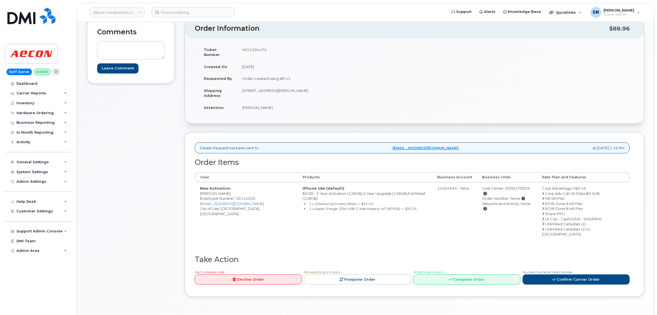
scroll to position [34, 0]
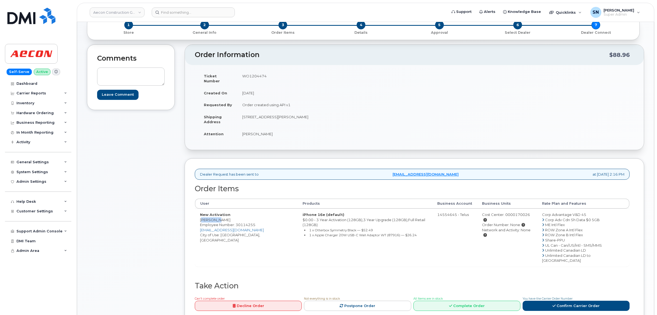
drag, startPoint x: 200, startPoint y: 216, endPoint x: 214, endPoint y: 216, distance: 14.5
click at [214, 216] on td "New Activation Isabella Fullante Employee Number: 30114255 ifullante@aecon.com …" at bounding box center [246, 238] width 103 height 58
copy td "Isabella"
click at [220, 213] on td "New Activation Isabella Fullante Employee Number: 30114255 ifullante@aecon.com …" at bounding box center [246, 238] width 103 height 58
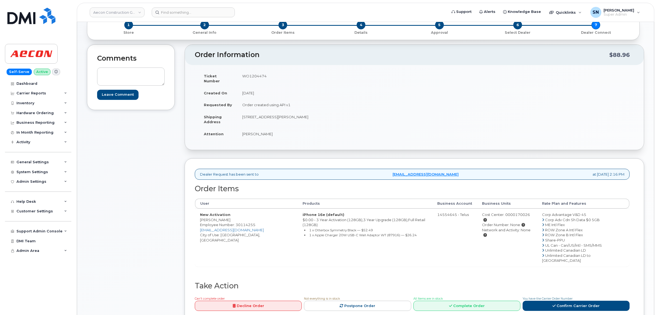
click at [223, 216] on td "New Activation Isabella Fullante Employee Number: 30114255 ifullante@aecon.com …" at bounding box center [246, 238] width 103 height 58
copy td "Fullante"
click at [226, 232] on td "New Activation Isabella Fullante Employee Number: 30114255 ifullante@aecon.com …" at bounding box center [246, 238] width 103 height 58
drag, startPoint x: 226, startPoint y: 231, endPoint x: 217, endPoint y: 230, distance: 8.9
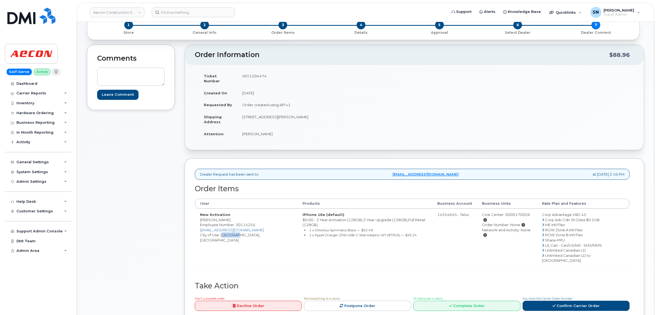
click at [225, 231] on td "New Activation Isabella Fullante Employee Number: 30114255 ifullante@aecon.com …" at bounding box center [246, 238] width 103 height 58
copy td "Toronto"
click at [253, 75] on td "WO1204474" at bounding box center [323, 78] width 173 height 17
copy td "WO1204474"
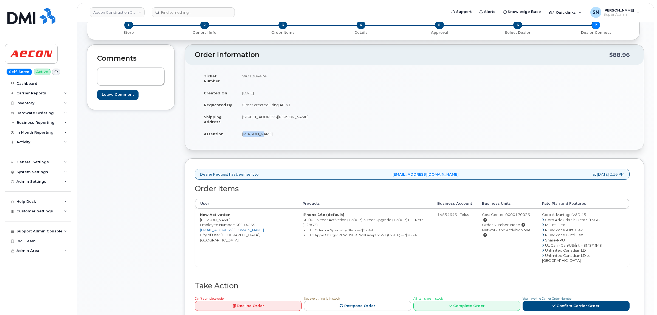
drag, startPoint x: 242, startPoint y: 128, endPoint x: 256, endPoint y: 132, distance: 14.8
click at [256, 132] on td "Isabella Fullante" at bounding box center [323, 134] width 173 height 12
copy td "Isabella"
click at [262, 128] on td "Isabella Fullante" at bounding box center [323, 134] width 173 height 12
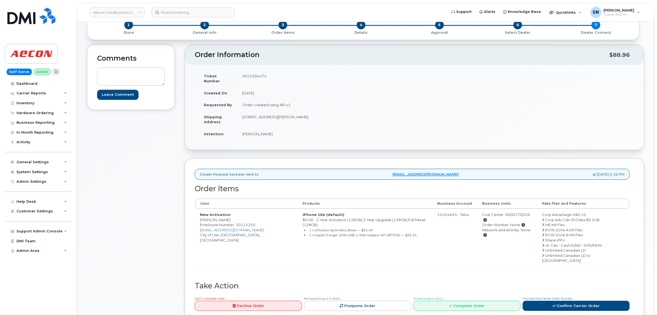
copy td "Fullante"
drag, startPoint x: 242, startPoint y: 111, endPoint x: 273, endPoint y: 117, distance: 30.6
click at [273, 117] on td "20 Carlson Court Suite 105 Etobicoke ON M9W 7K6" at bounding box center [323, 119] width 173 height 17
copy td "20 Carlson Court"
drag, startPoint x: 283, startPoint y: 111, endPoint x: 290, endPoint y: 113, distance: 7.0
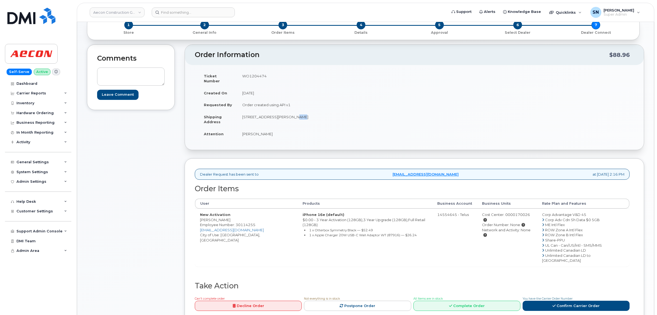
click at [290, 113] on td "20 Carlson Court Suite 105 Etobicoke ON M9W 7K6" at bounding box center [323, 119] width 173 height 17
copy td "105"
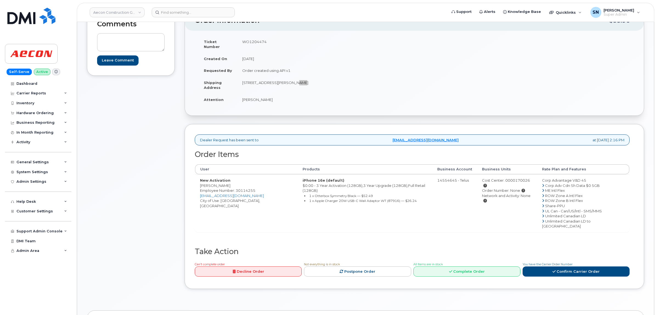
scroll to position [172, 0]
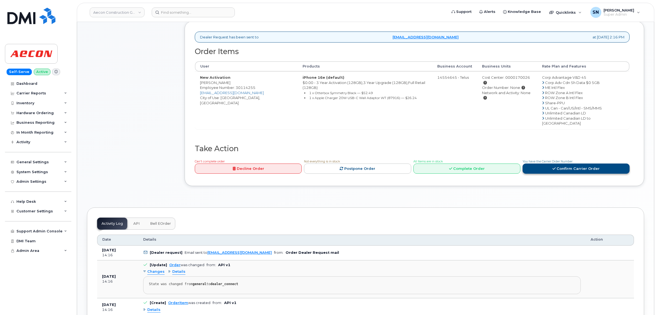
click at [569, 164] on link "Confirm Carrier Order" at bounding box center [576, 169] width 107 height 10
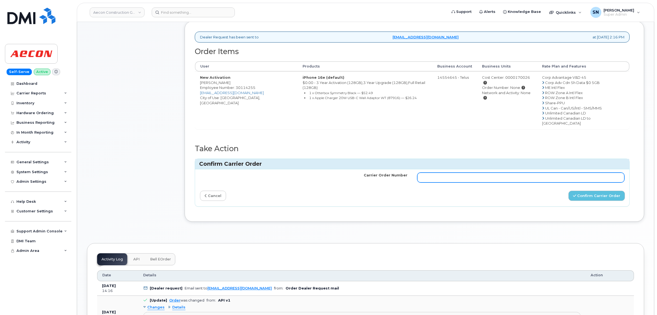
click at [558, 173] on input "Carrier Order Number" at bounding box center [520, 178] width 207 height 10
paste input "TL60036643"
type input "TL60036643"
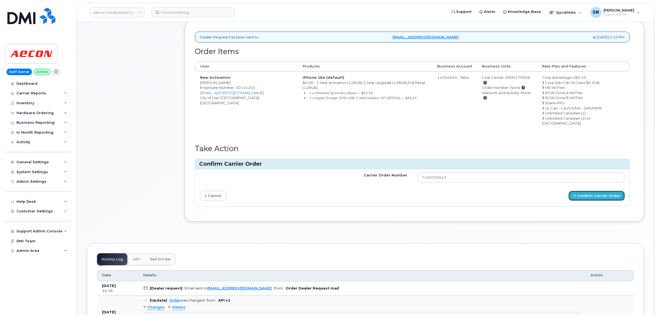
click at [588, 191] on button "Confirm Carrier Order" at bounding box center [597, 196] width 57 height 10
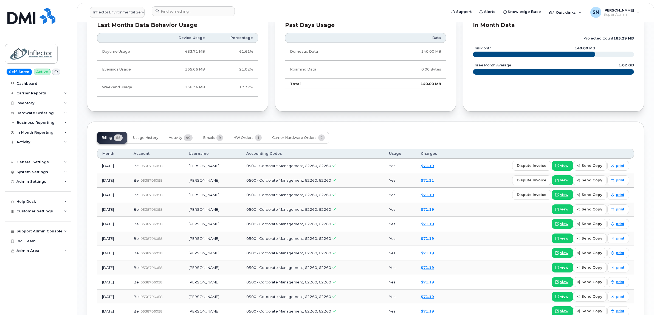
scroll to position [377, 0]
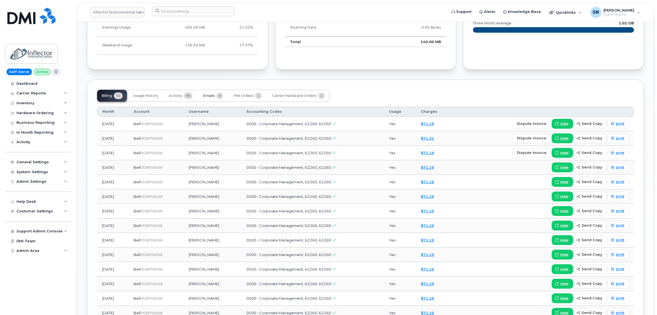
click at [212, 95] on span "Emails" at bounding box center [209, 96] width 12 height 4
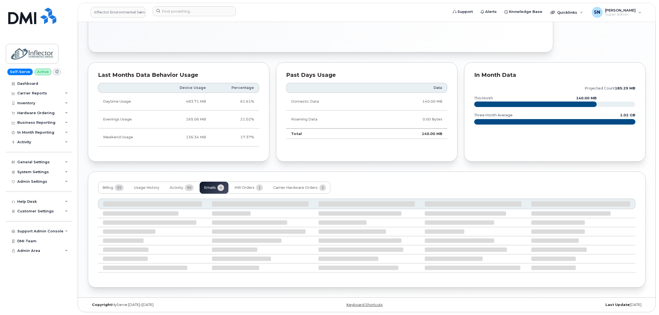
scroll to position [312, 0]
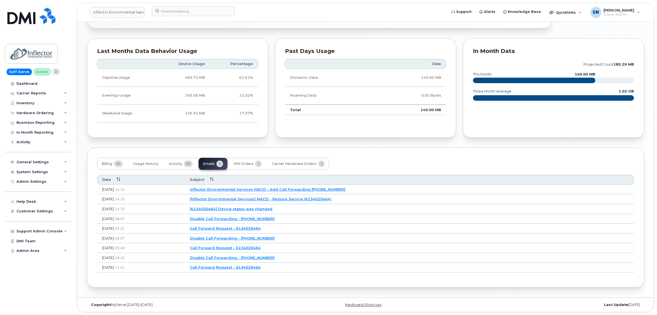
click at [253, 208] on link "[6134020464] Device status was changed" at bounding box center [231, 209] width 83 height 4
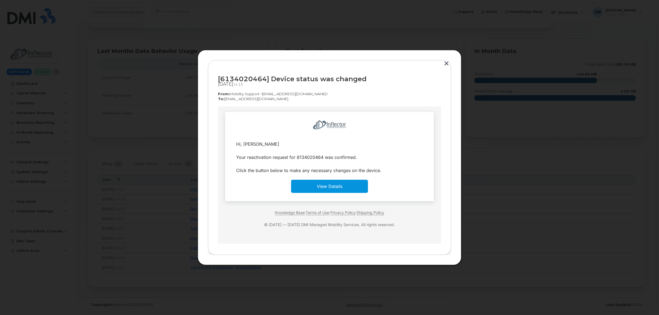
scroll to position [0, 0]
click at [446, 62] on button "button" at bounding box center [446, 64] width 8 height 8
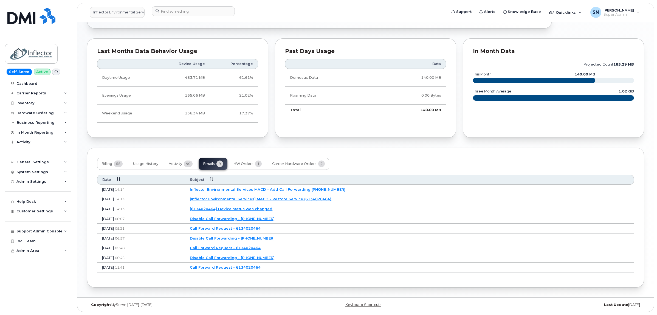
click at [283, 198] on link "[Inflector Environmental Services] MACD - Restore Service (6134020464)" at bounding box center [261, 199] width 142 height 4
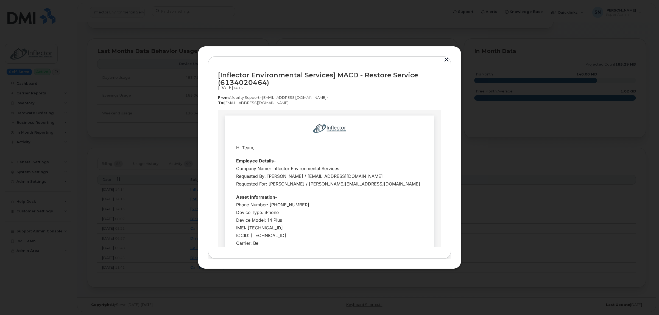
click at [445, 58] on button "button" at bounding box center [446, 60] width 8 height 8
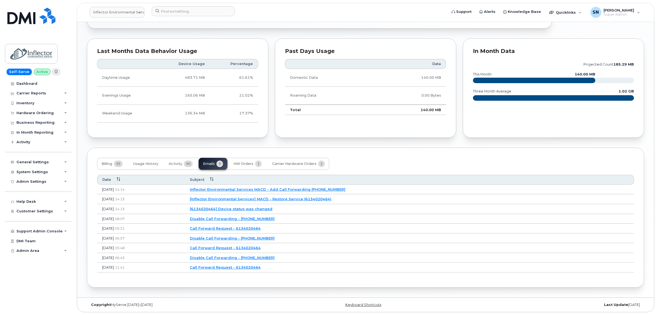
click at [317, 190] on link "Inflector Environmental Services MACD - Add Call Forwarding 6134020464" at bounding box center [268, 189] width 156 height 4
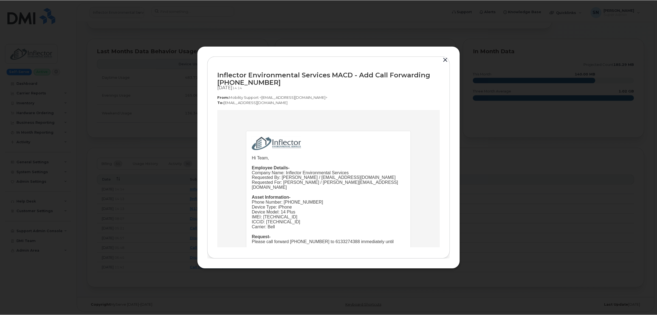
scroll to position [34, 0]
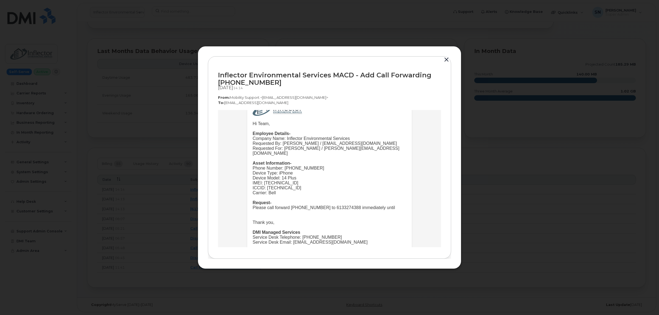
click at [447, 60] on button "button" at bounding box center [446, 60] width 8 height 8
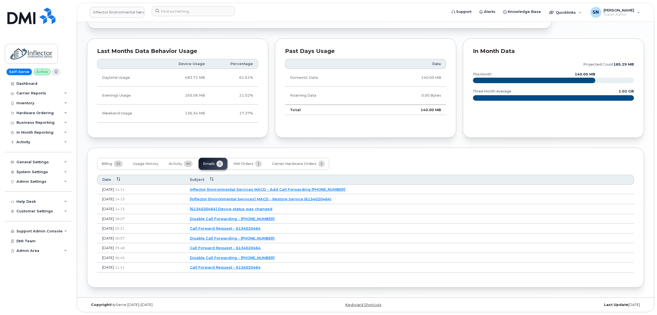
click at [322, 143] on div "Call Forwarding Enabled Forwarded to 613-327-4388 since Oct 06, 2025 Disable Ca…" at bounding box center [365, 15] width 557 height 545
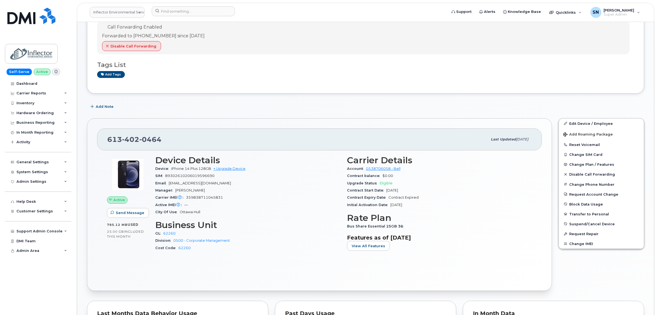
scroll to position [0, 0]
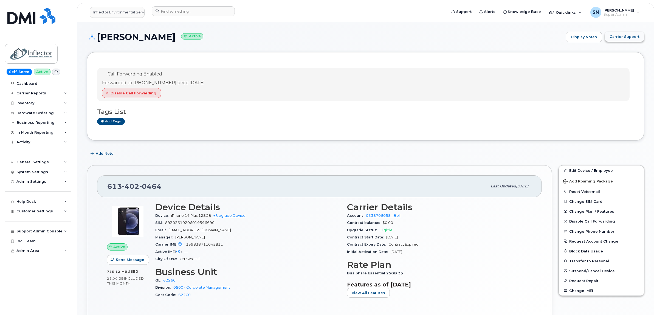
click at [635, 38] on span "Carrier Support" at bounding box center [625, 36] width 30 height 5
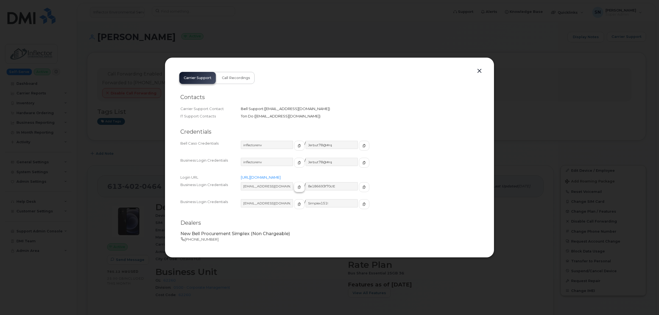
click at [298, 187] on icon "button" at bounding box center [299, 187] width 3 height 3
click at [344, 186] on div "8e186693f70c!E" at bounding box center [337, 189] width 64 height 15
click at [362, 187] on icon "button" at bounding box center [363, 187] width 3 height 3
click at [478, 71] on button "button" at bounding box center [479, 71] width 8 height 8
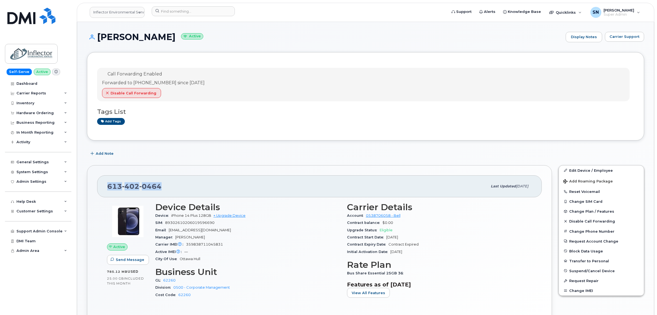
drag, startPoint x: 109, startPoint y: 184, endPoint x: 160, endPoint y: 188, distance: 51.5
click at [160, 188] on span "613 402 0464" at bounding box center [134, 186] width 54 height 8
copy span "613 402 0464"
drag, startPoint x: 99, startPoint y: 37, endPoint x: 201, endPoint y: 41, distance: 101.6
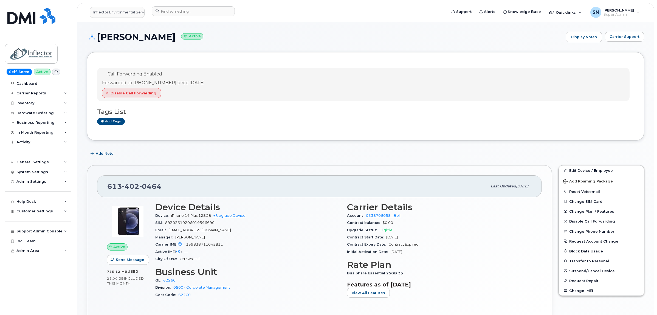
click at [201, 41] on h1 "Kristie Lynn Eberhardt Active" at bounding box center [325, 37] width 476 height 10
copy h1 "Kristie Lynn Eberhardt"
click at [613, 36] on span "Carrier Support" at bounding box center [625, 36] width 30 height 5
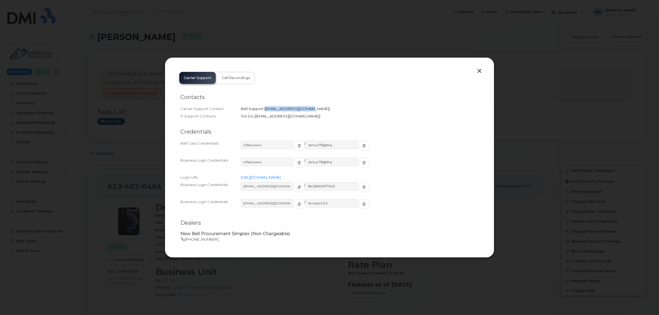
copy span "corpclientcare@bell.ca"
drag, startPoint x: 265, startPoint y: 108, endPoint x: 305, endPoint y: 111, distance: 39.9
click at [305, 111] on span "corpclientcare@bell.ca" at bounding box center [297, 108] width 64 height 4
click at [479, 71] on button "button" at bounding box center [479, 71] width 8 height 8
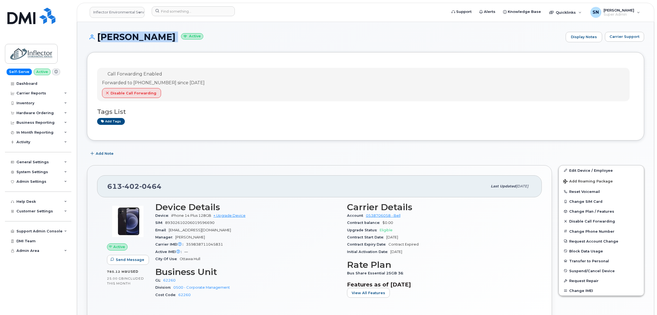
drag, startPoint x: 136, startPoint y: 37, endPoint x: 205, endPoint y: 40, distance: 69.2
click at [205, 40] on h1 "Kristie Lynn Eberhardt Active" at bounding box center [325, 37] width 476 height 10
copy h1 "Kristie Lynn Eberhardt"
drag, startPoint x: 106, startPoint y: 188, endPoint x: 175, endPoint y: 190, distance: 69.2
click at [175, 190] on div "613 402 0464 Last updated Oct 06, 2025" at bounding box center [319, 186] width 445 height 22
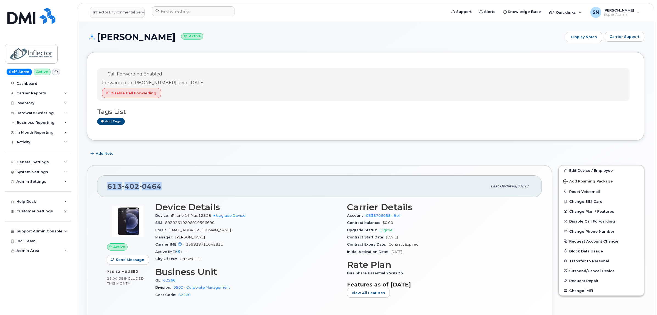
copy span "613 402 0464"
click at [191, 7] on input at bounding box center [193, 11] width 83 height 10
paste input "5062381356"
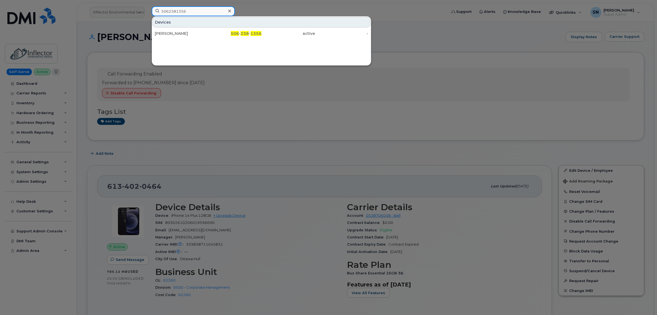
type input "5062381356"
click at [187, 35] on div "[PERSON_NAME]" at bounding box center [182, 33] width 54 height 5
